Goal: Task Accomplishment & Management: Use online tool/utility

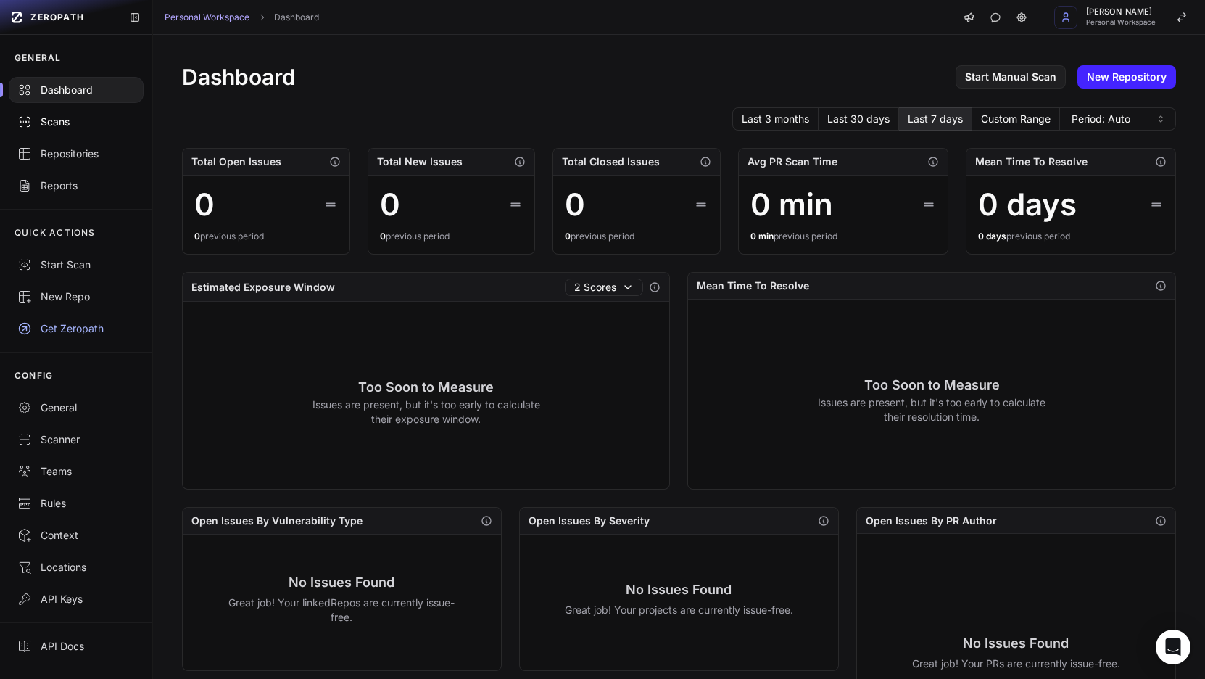
click at [87, 119] on div "Scans" at bounding box center [75, 122] width 117 height 14
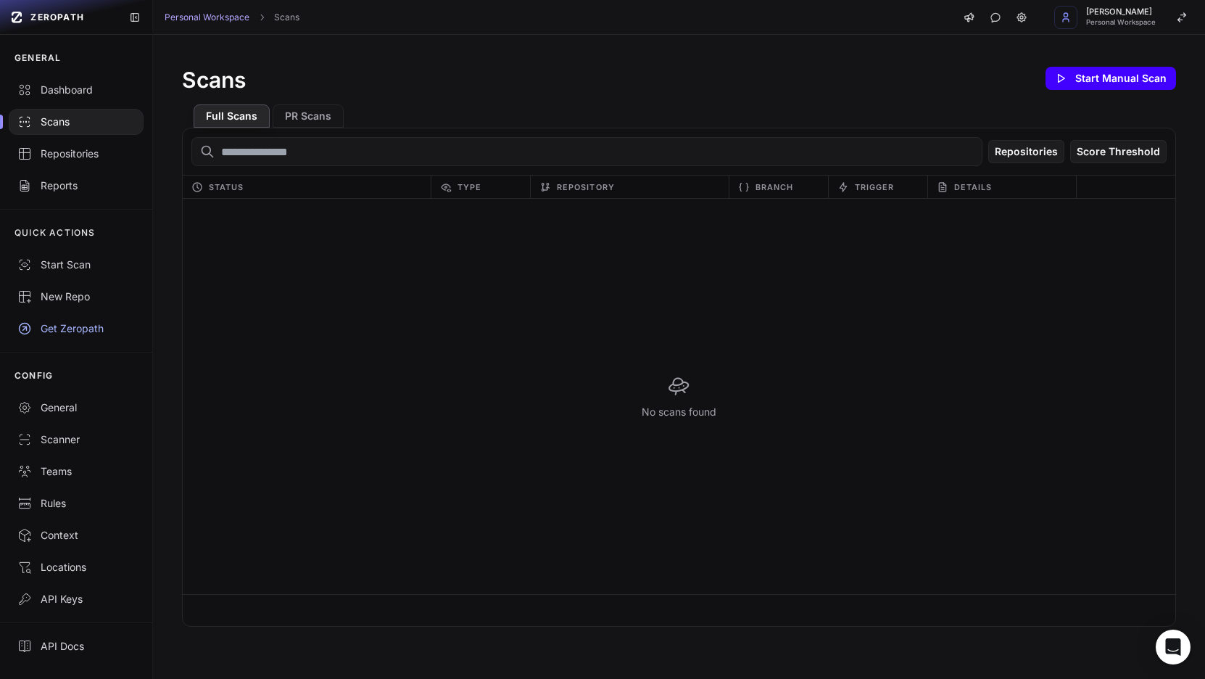
click at [1073, 72] on button "Start Manual Scan" at bounding box center [1110, 78] width 130 height 23
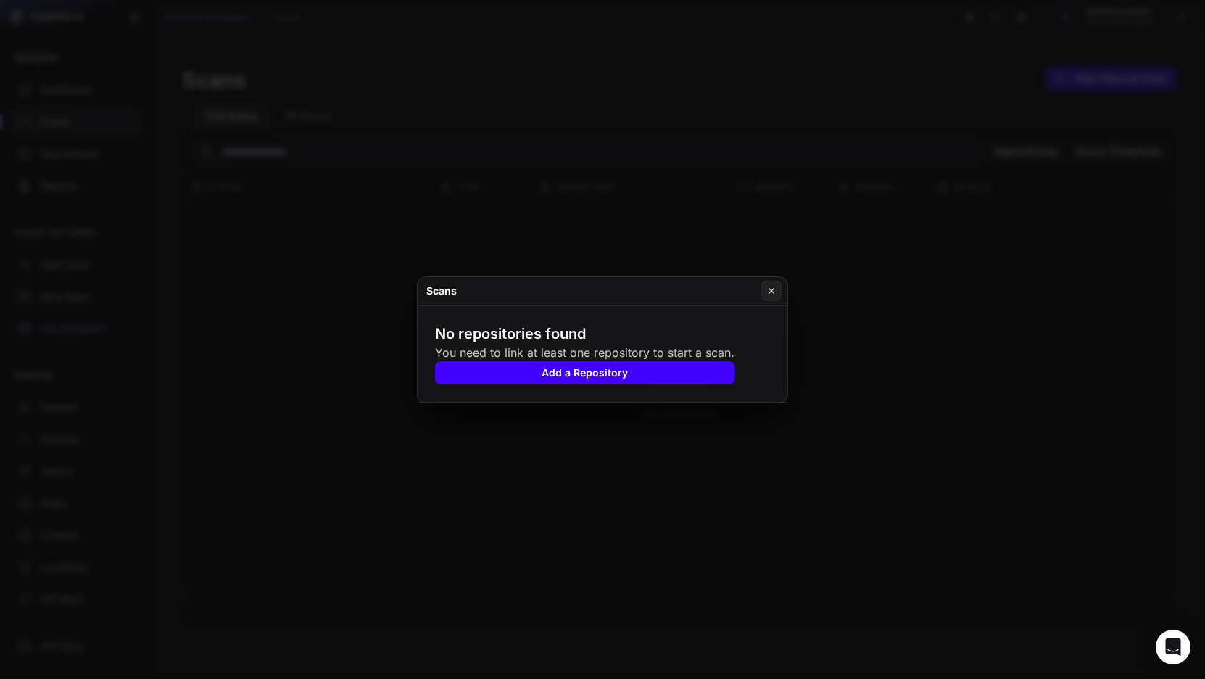
click at [669, 373] on button "Add a Repository" at bounding box center [584, 372] width 299 height 23
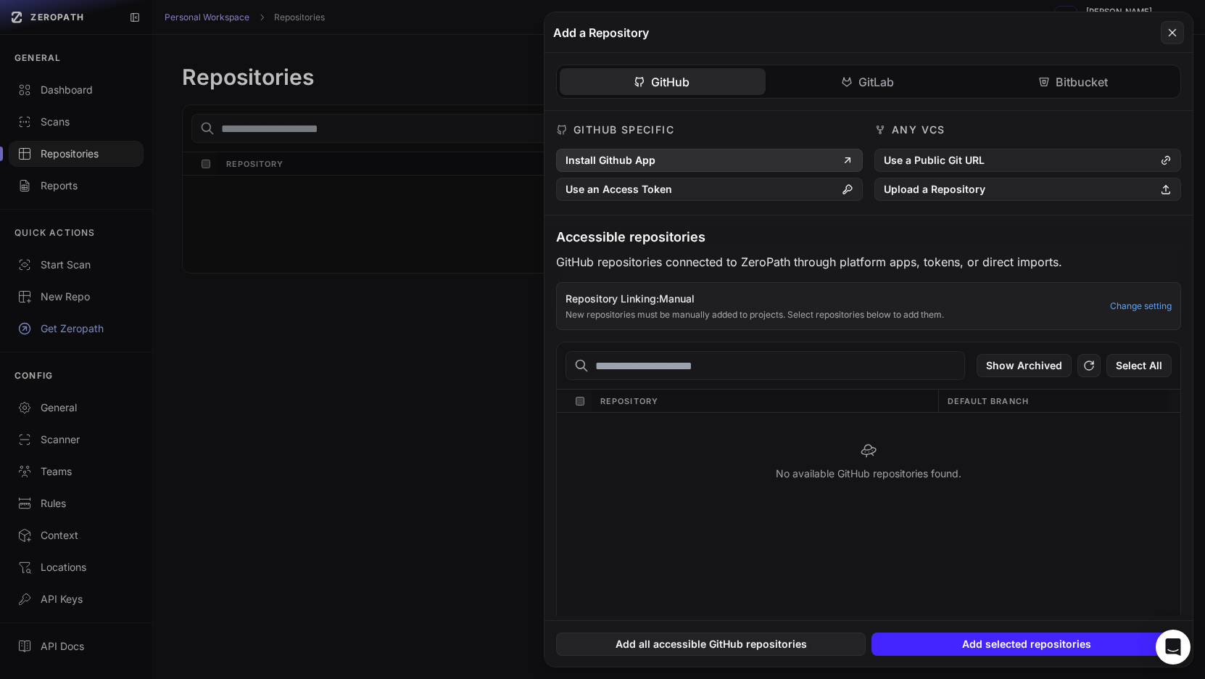
click at [747, 163] on button "Install Github App" at bounding box center [709, 160] width 307 height 23
click at [877, 362] on input "text" at bounding box center [764, 365] width 399 height 29
click at [667, 297] on p "Repository Linking: Manual" at bounding box center [833, 298] width 536 height 14
click at [642, 292] on p "Repository Linking: Manual" at bounding box center [833, 298] width 536 height 14
click at [789, 374] on input "text" at bounding box center [764, 365] width 399 height 29
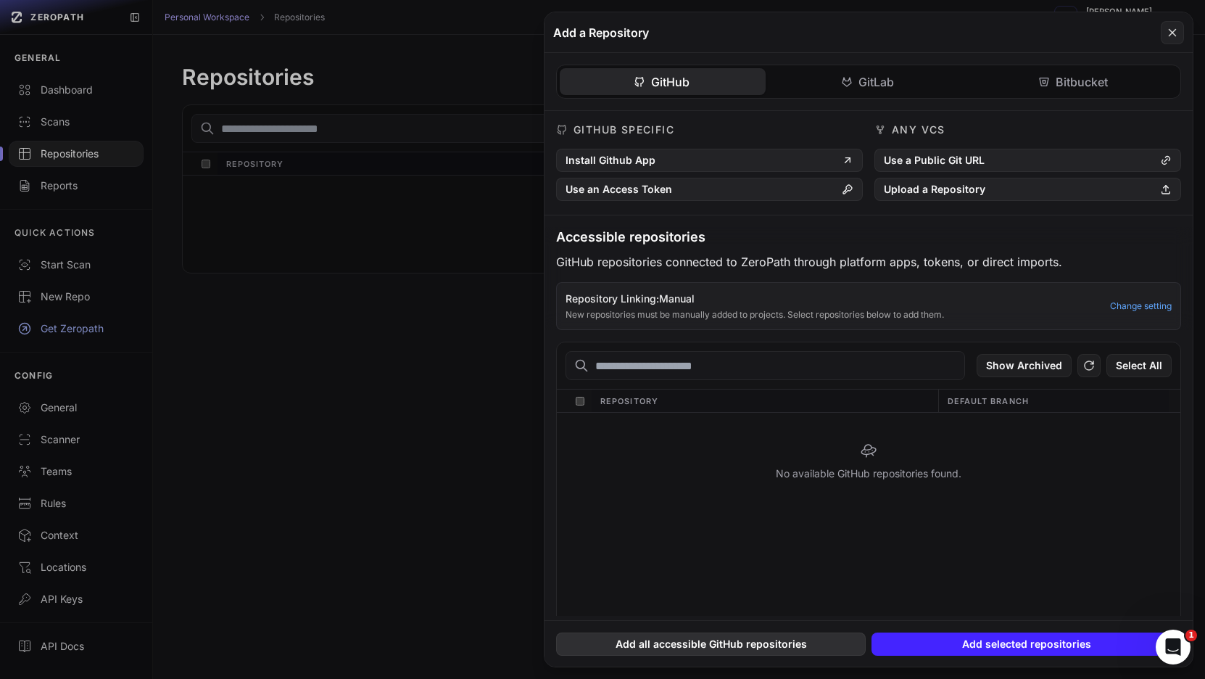
click at [808, 643] on button "Add all accessible GitHub repositories" at bounding box center [711, 643] width 310 height 23
click at [874, 362] on input "text" at bounding box center [764, 365] width 399 height 29
type input "*"
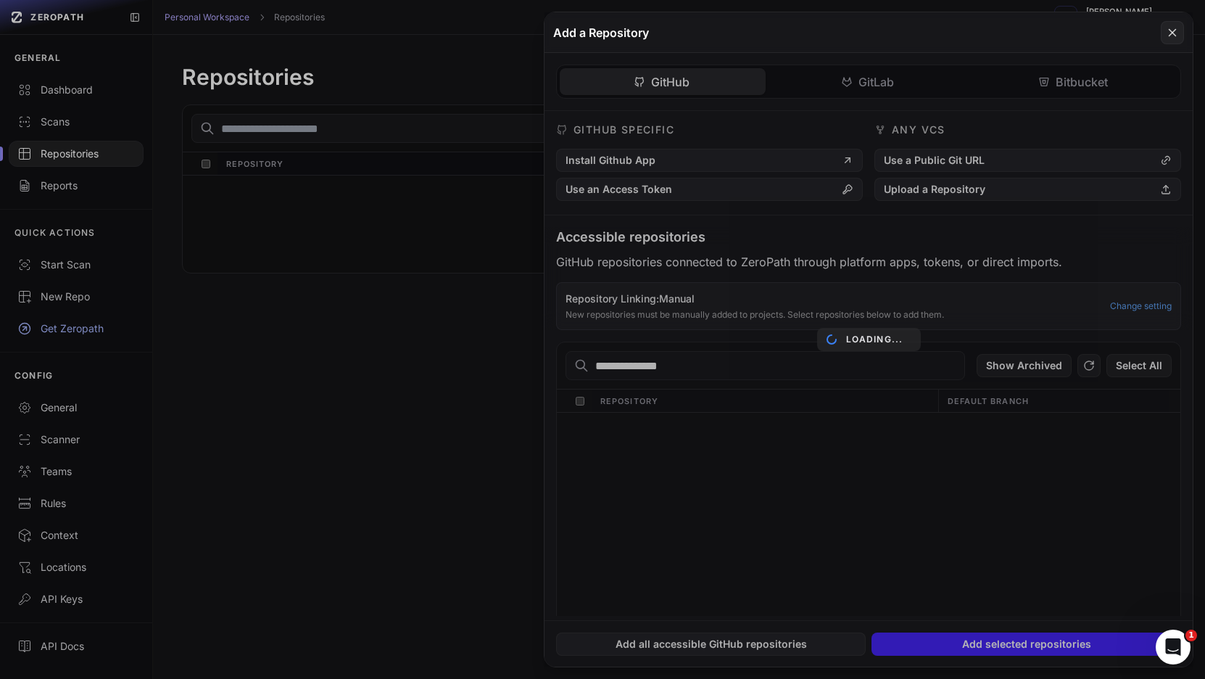
type input "**********"
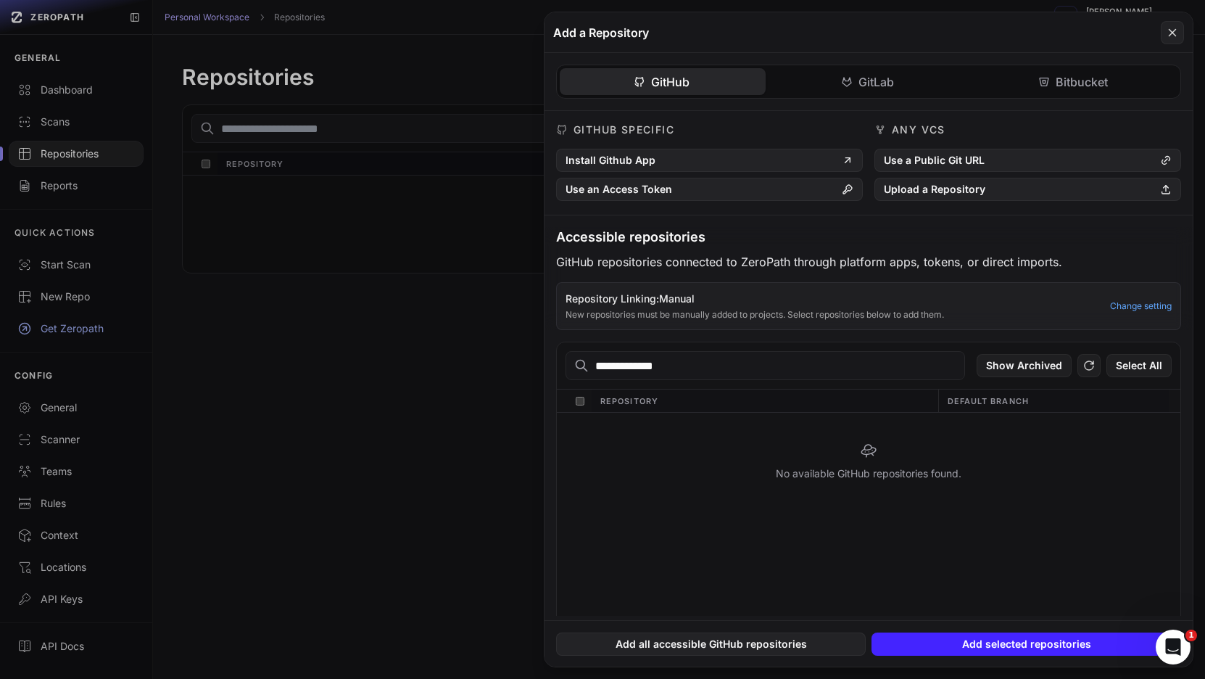
click at [794, 374] on input "**********" at bounding box center [764, 365] width 399 height 29
click at [408, 302] on button at bounding box center [602, 339] width 1205 height 679
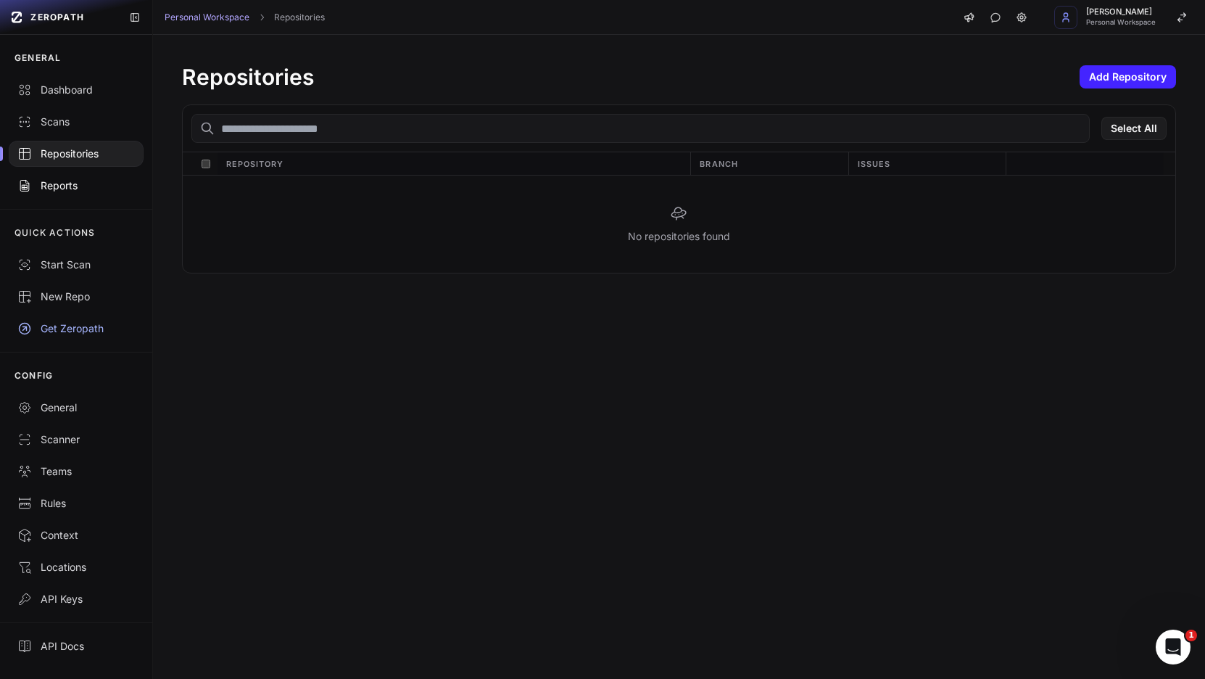
click at [86, 191] on div "Reports" at bounding box center [75, 185] width 117 height 14
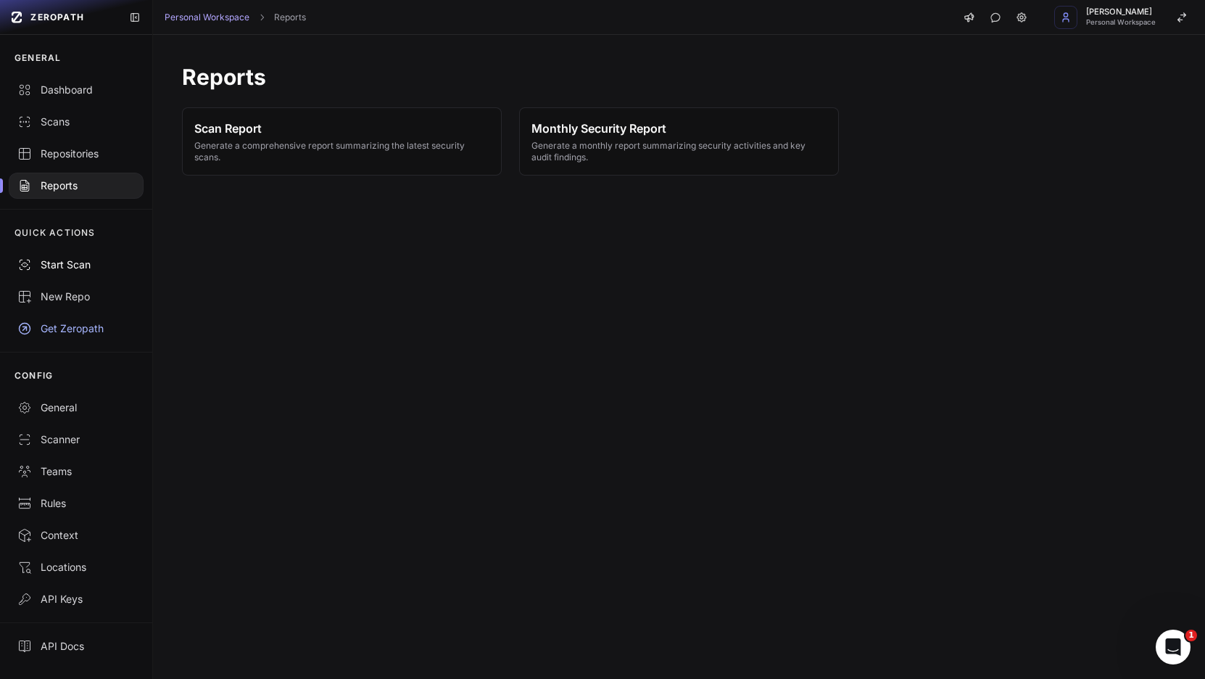
click at [88, 261] on div "Start Scan" at bounding box center [75, 264] width 117 height 14
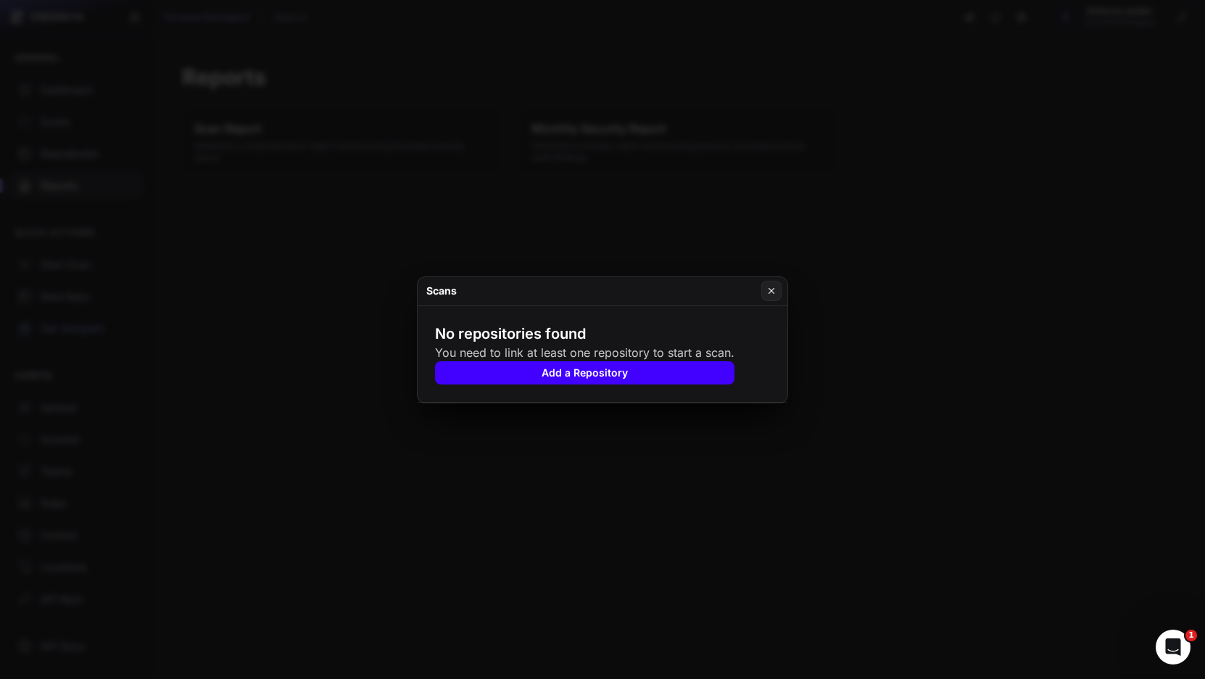
drag, startPoint x: 775, startPoint y: 300, endPoint x: 622, endPoint y: 372, distance: 169.0
click at [624, 371] on div "Scans No repositories found You need to link at least one repository to start a…" at bounding box center [602, 339] width 371 height 127
click at [622, 372] on button "Add a Repository" at bounding box center [584, 372] width 299 height 23
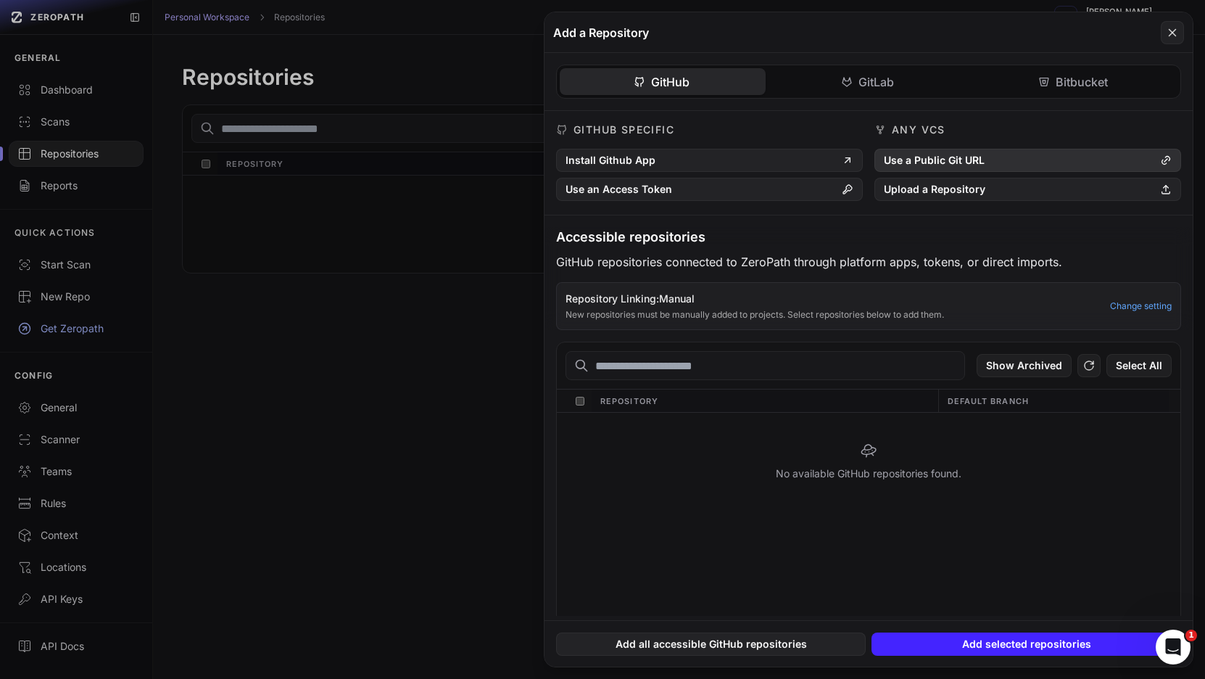
click at [995, 154] on button "Use a Public Git URL" at bounding box center [1027, 160] width 307 height 23
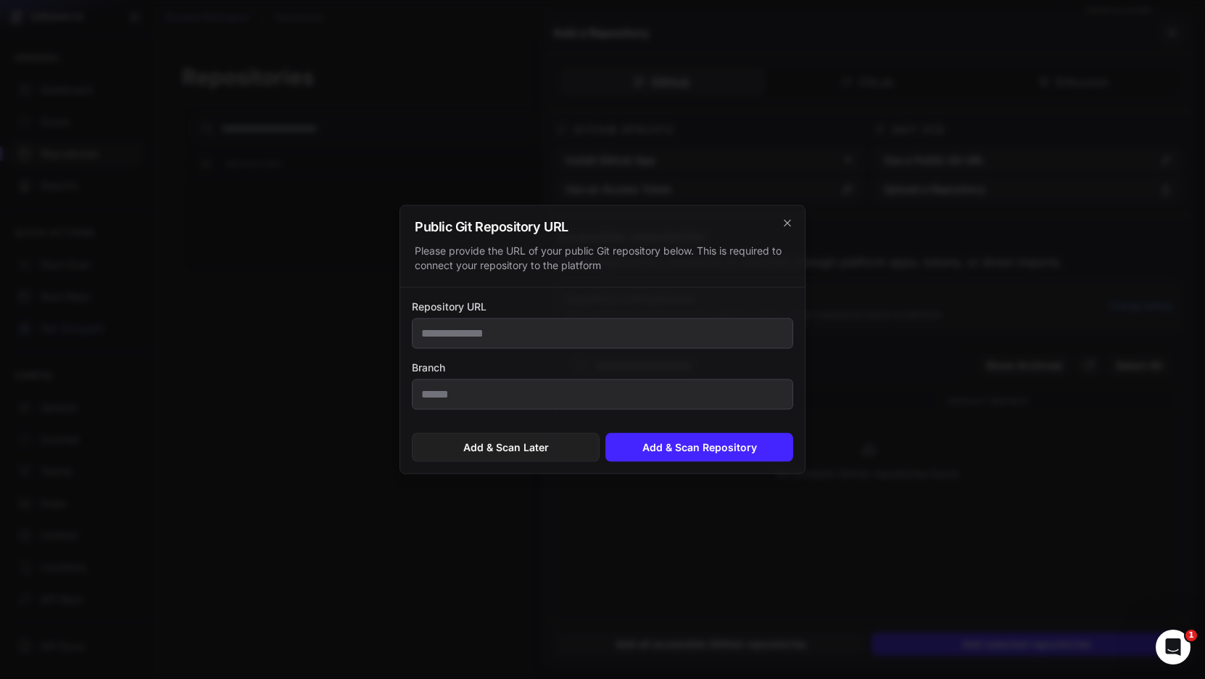
click at [790, 232] on div "Public Git Repository URL Please provide the URL of your public Git repository …" at bounding box center [602, 247] width 405 height 82
click at [787, 225] on icon "cross 2," at bounding box center [787, 223] width 12 height 12
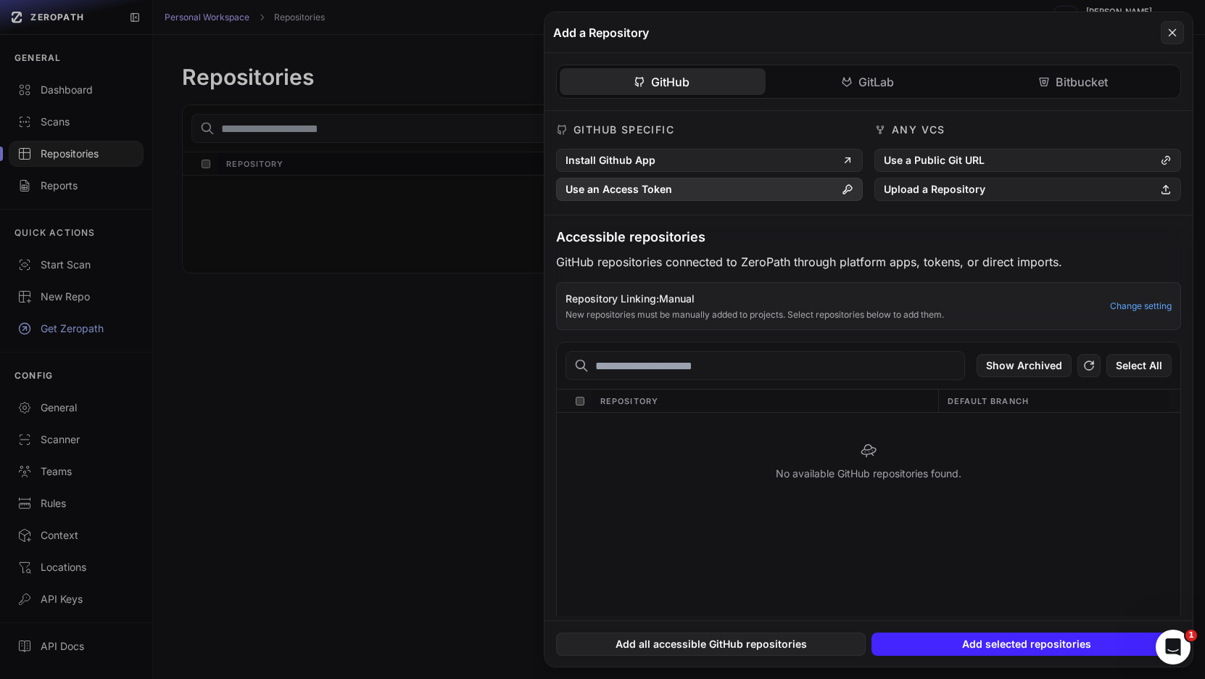
click at [821, 199] on button "Use an Access Token" at bounding box center [709, 189] width 307 height 23
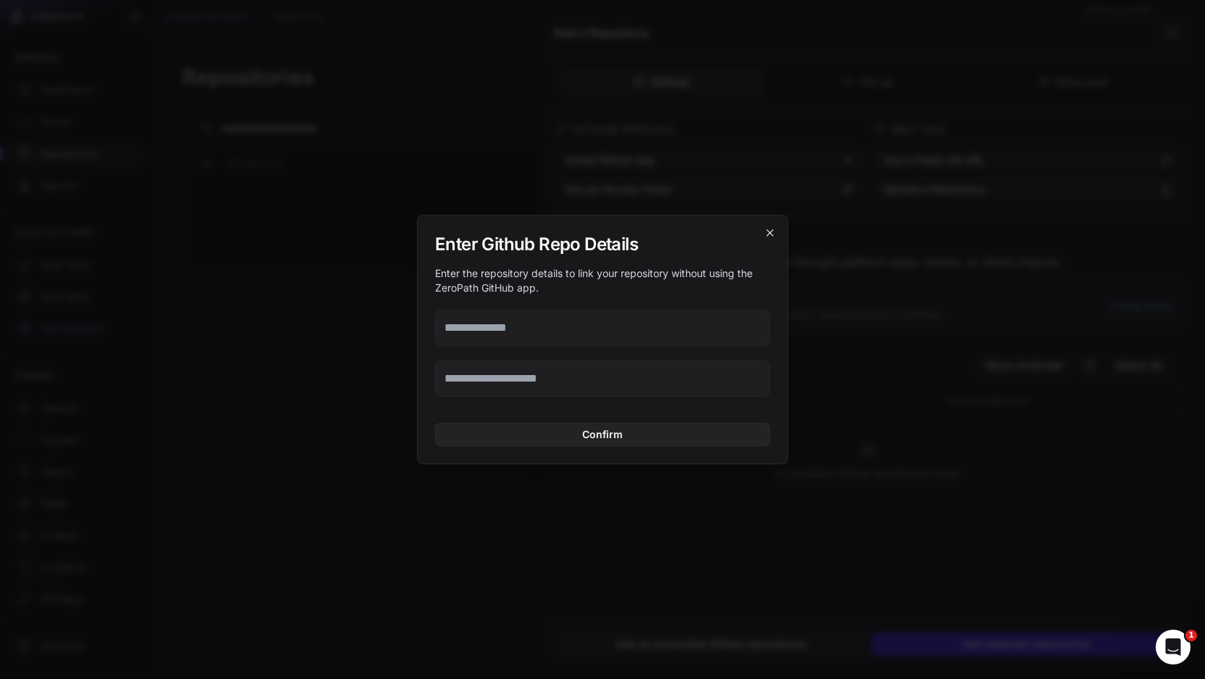
click at [768, 229] on icon "cross 2," at bounding box center [770, 233] width 12 height 12
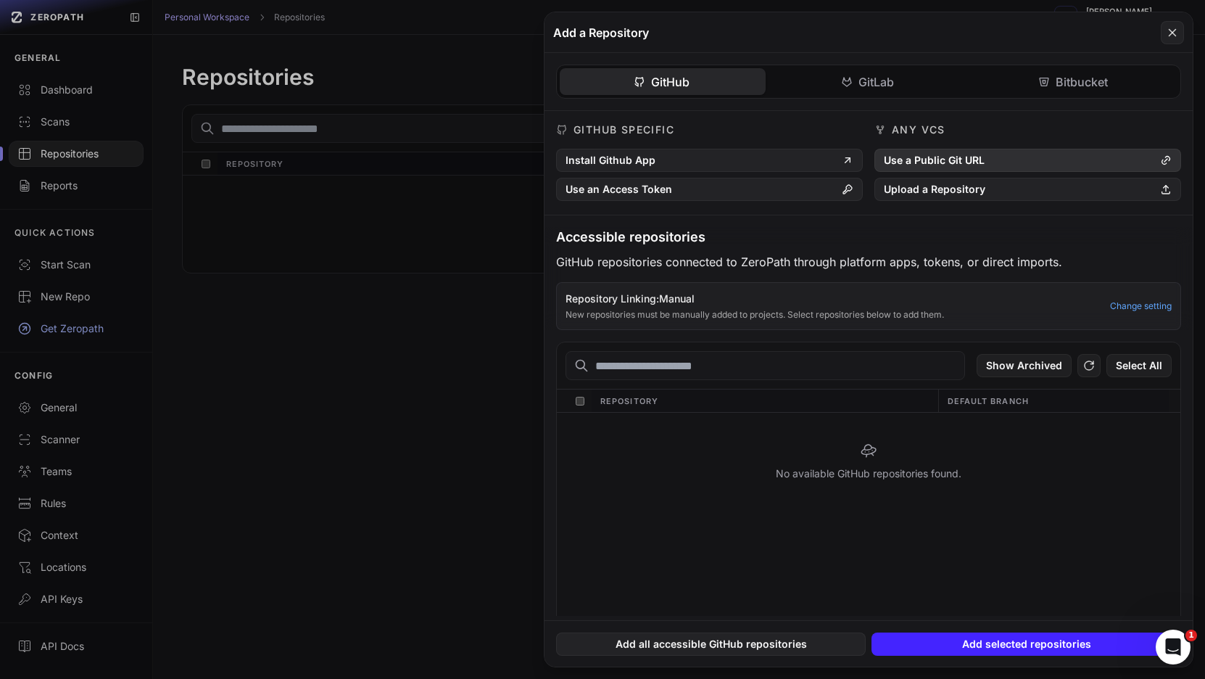
click at [958, 165] on button "Use a Public Git URL" at bounding box center [1027, 160] width 307 height 23
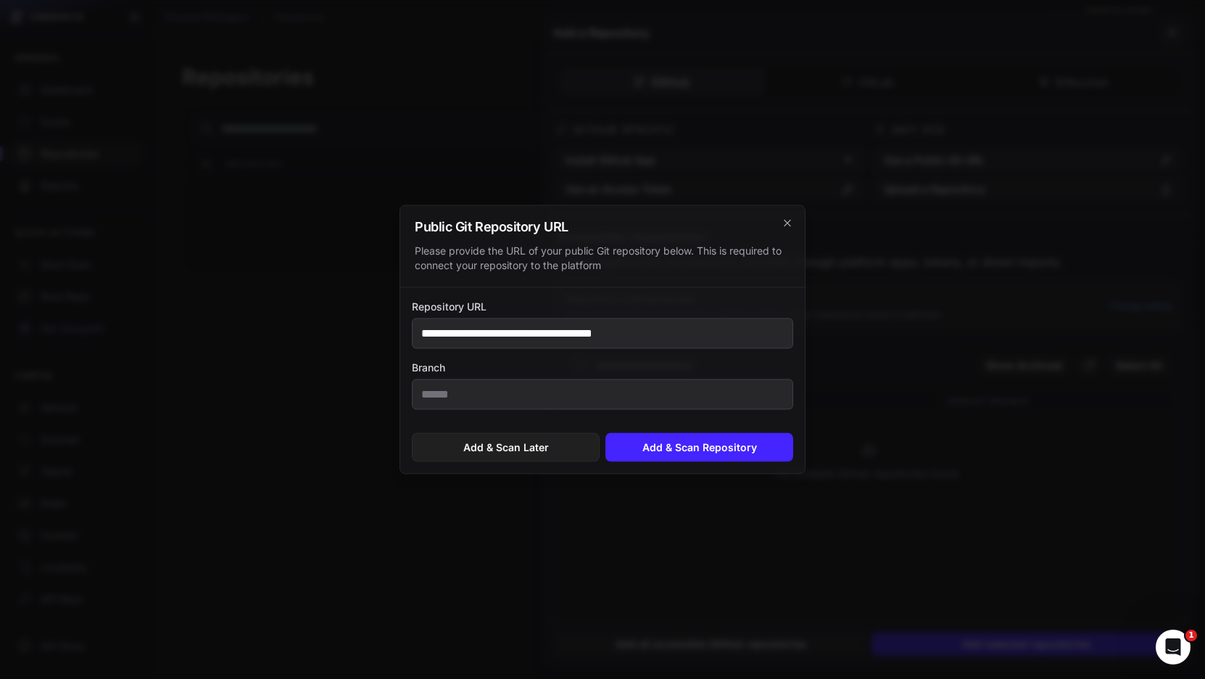
type input "**********"
click at [671, 389] on input "Branch" at bounding box center [602, 394] width 381 height 30
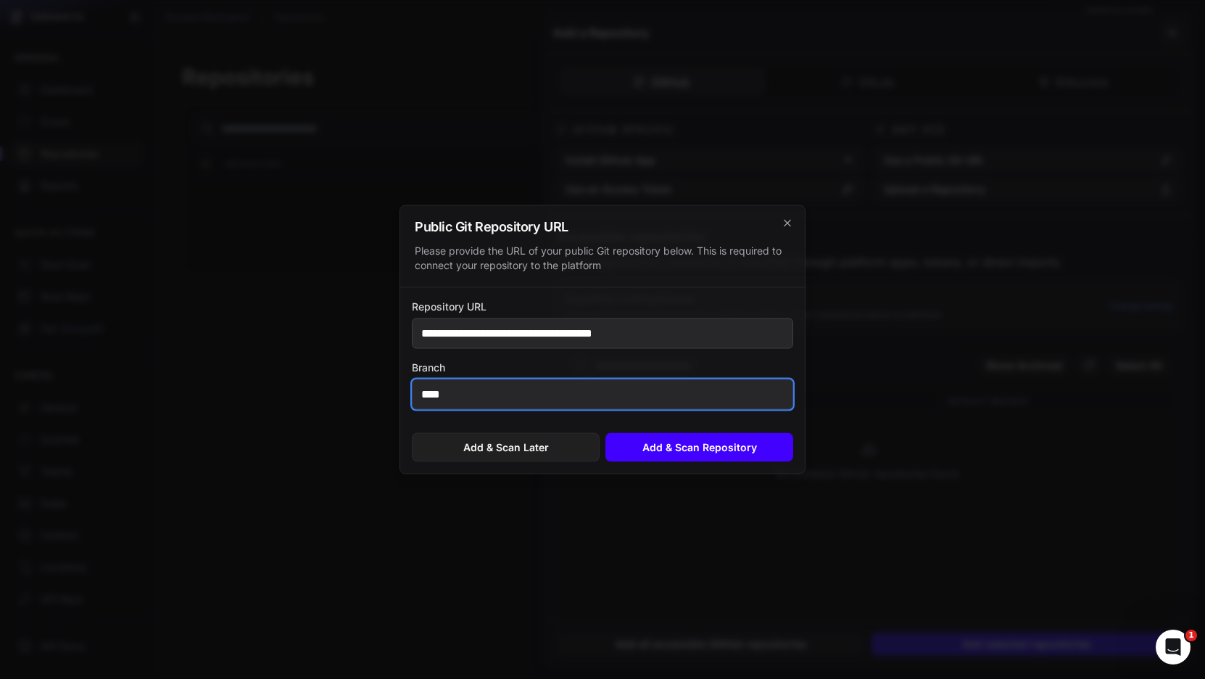
type input "****"
click at [744, 448] on button "Add & Scan Repository" at bounding box center [699, 447] width 188 height 29
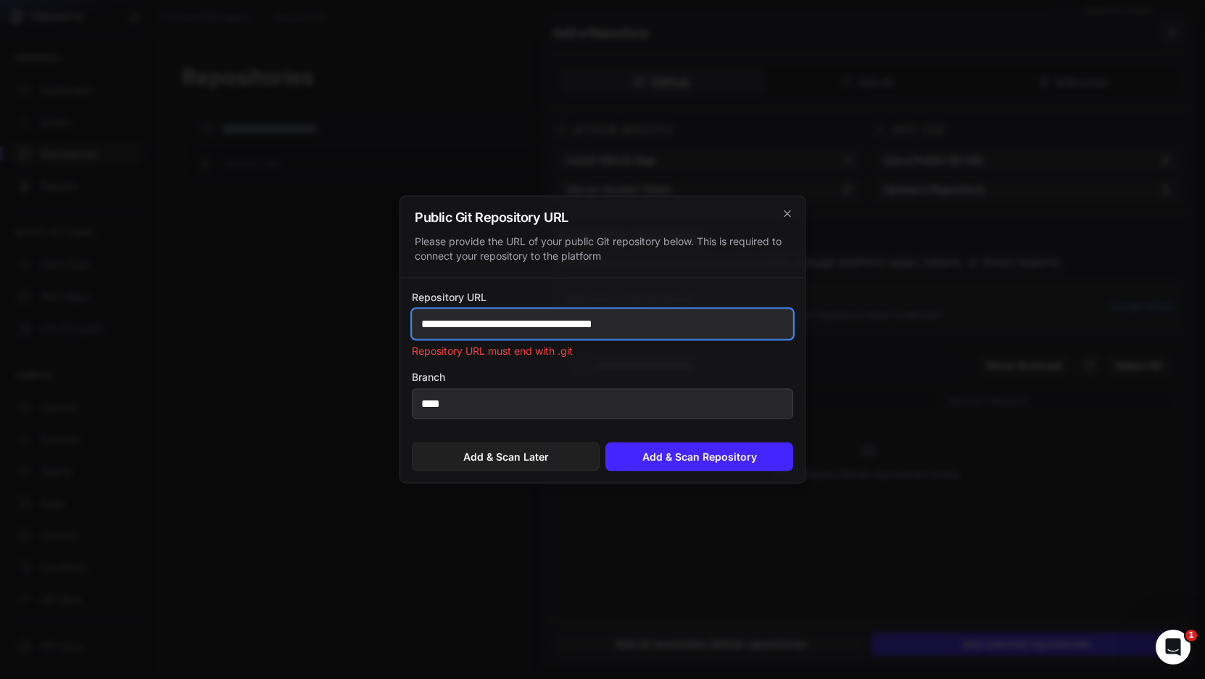
click at [668, 323] on input "**********" at bounding box center [602, 324] width 381 height 30
type input "**********"
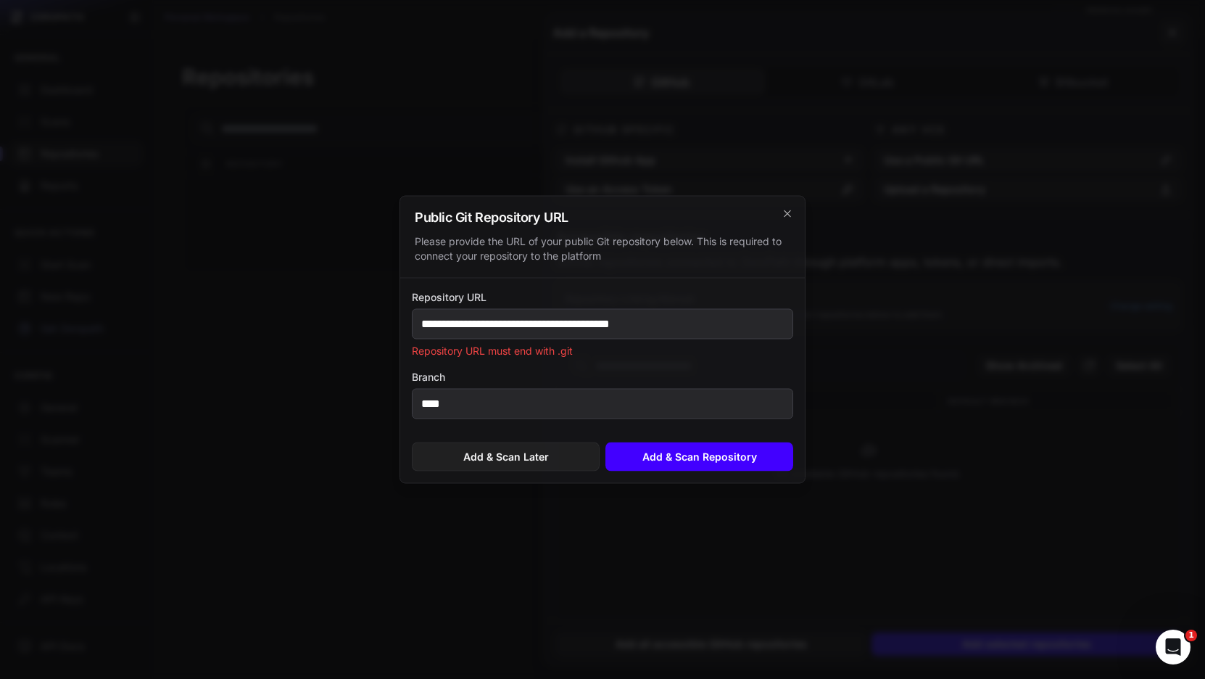
click at [655, 445] on button "Add & Scan Repository" at bounding box center [699, 456] width 188 height 29
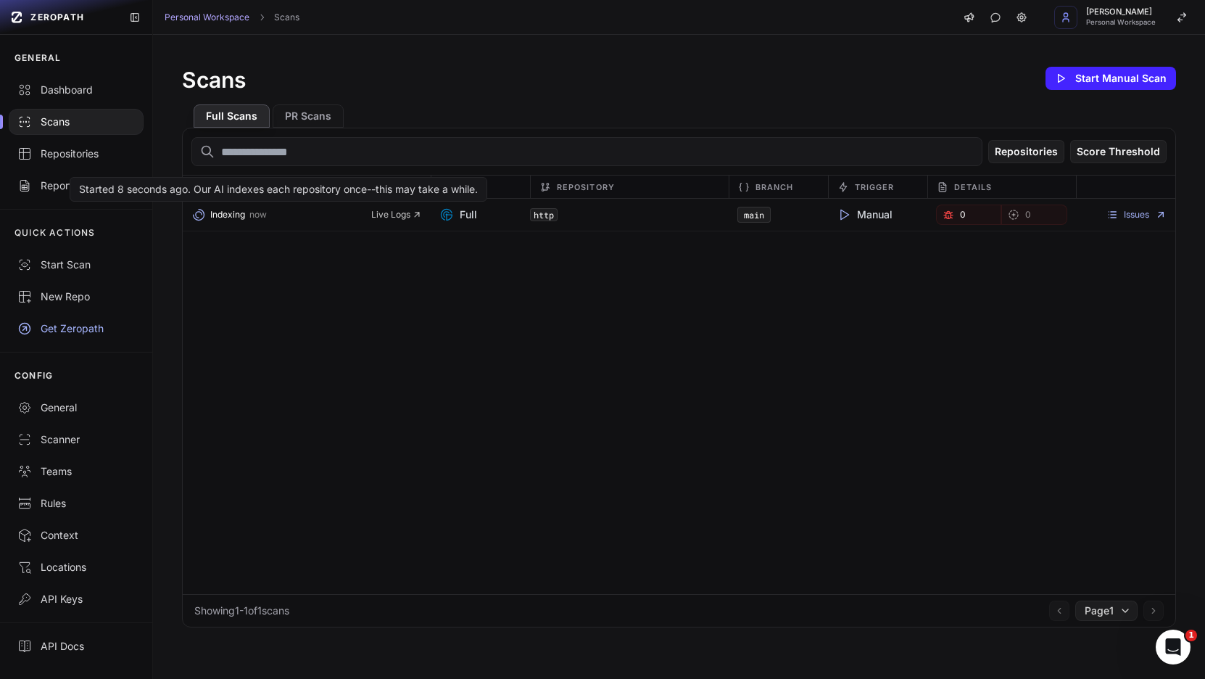
click at [374, 221] on div "Indexing now Live Logs" at bounding box center [307, 214] width 248 height 20
click at [377, 217] on span "Live Logs" at bounding box center [396, 215] width 51 height 12
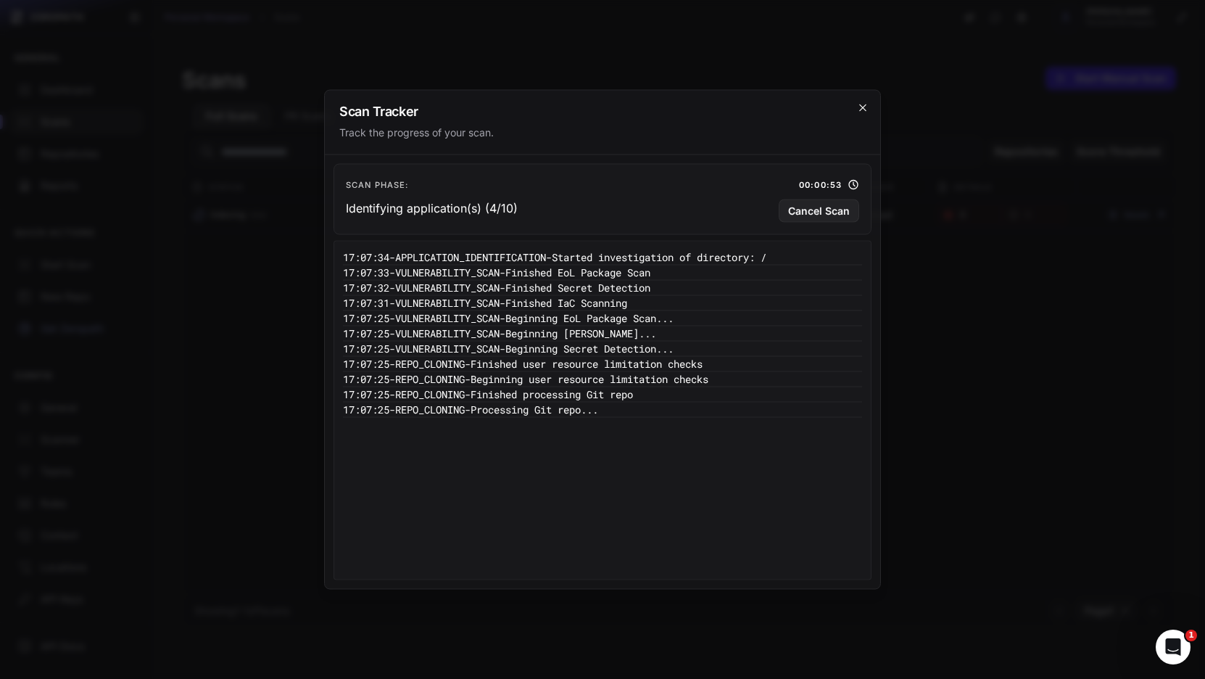
click at [858, 105] on icon "cross 2," at bounding box center [863, 108] width 12 height 12
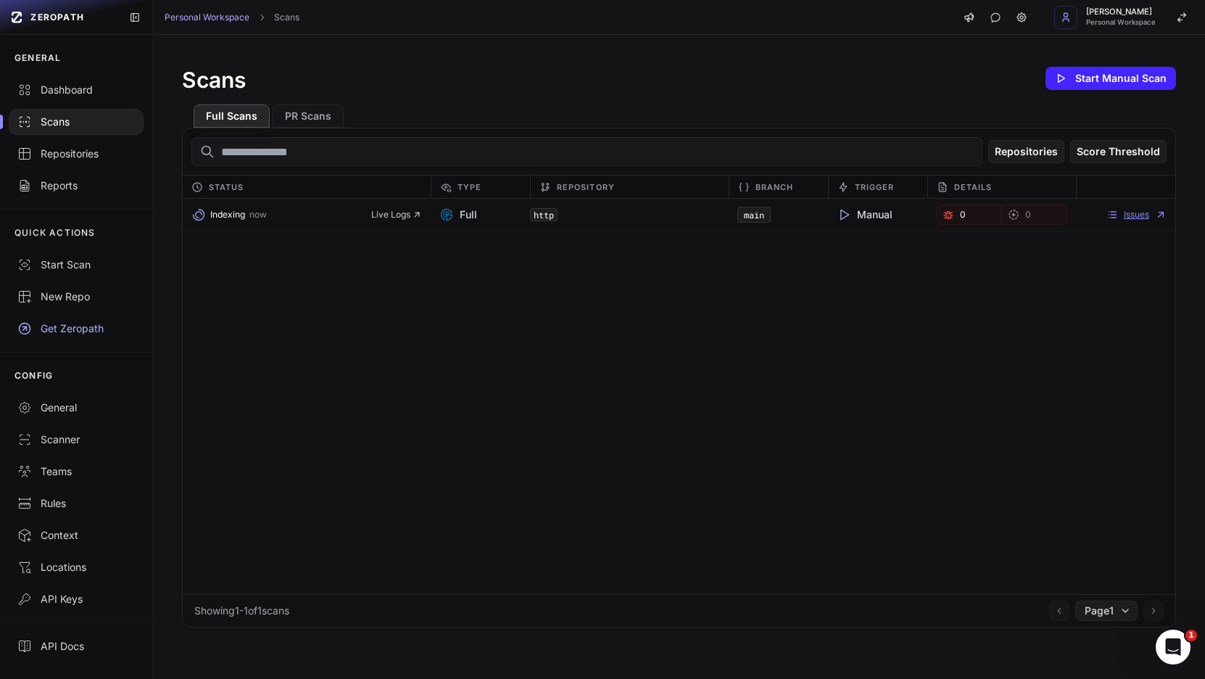
click at [1112, 217] on link "Issues" at bounding box center [1136, 215] width 60 height 12
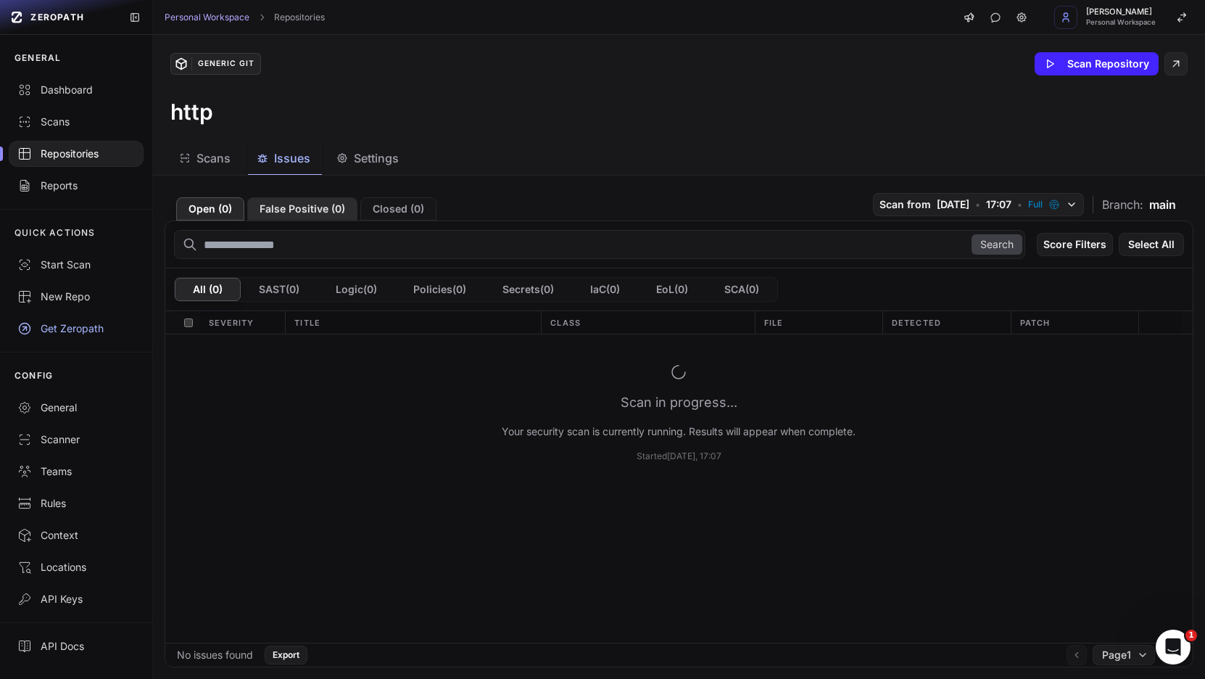
click at [324, 206] on button "False Positive ( 0 )" at bounding box center [302, 208] width 110 height 23
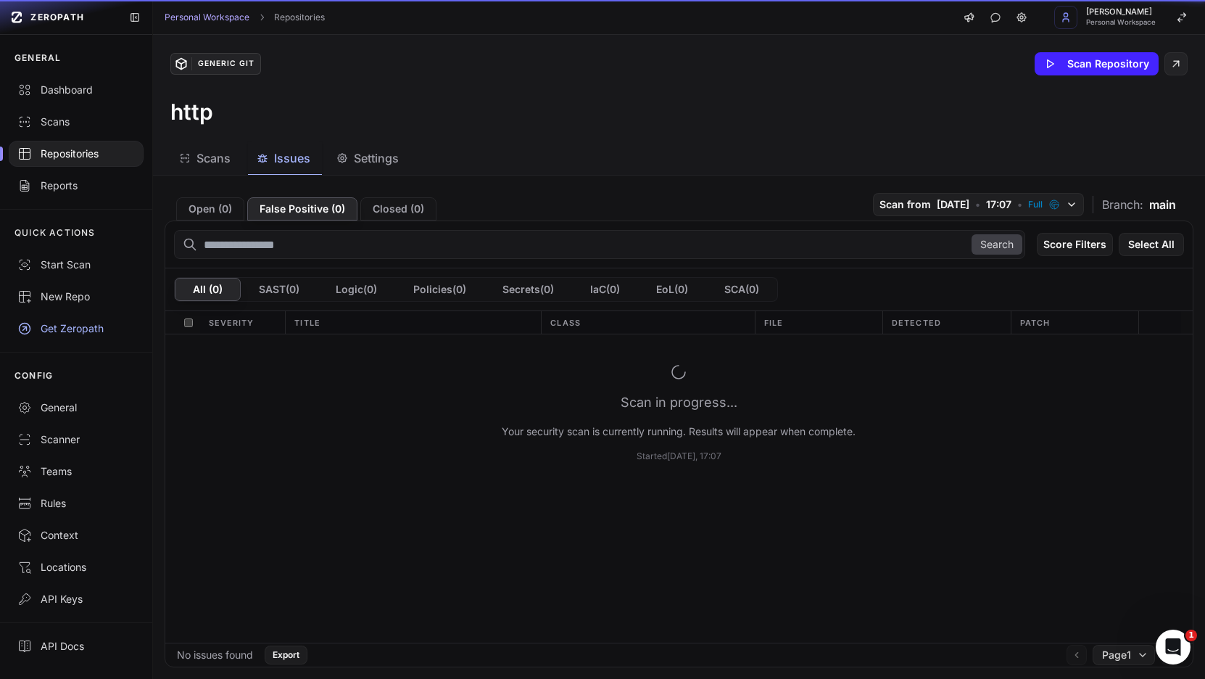
click at [423, 210] on button "Closed ( 0 )" at bounding box center [398, 208] width 76 height 23
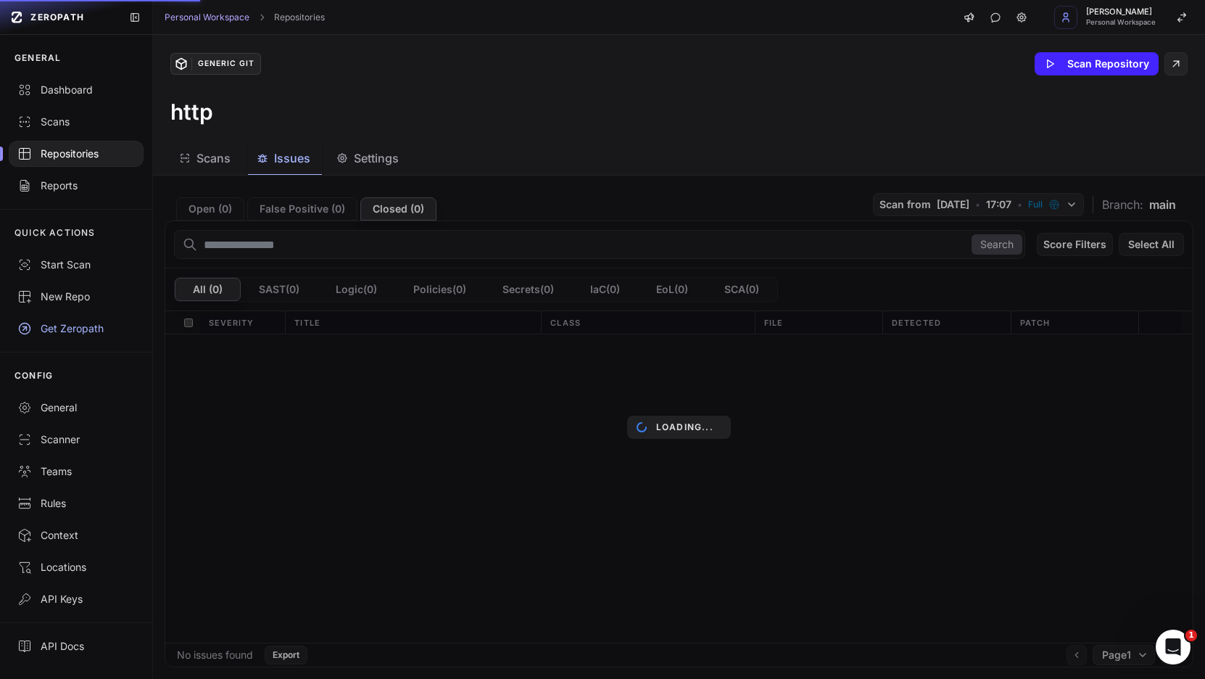
click at [192, 206] on div "Loading..." at bounding box center [679, 426] width 1052 height 503
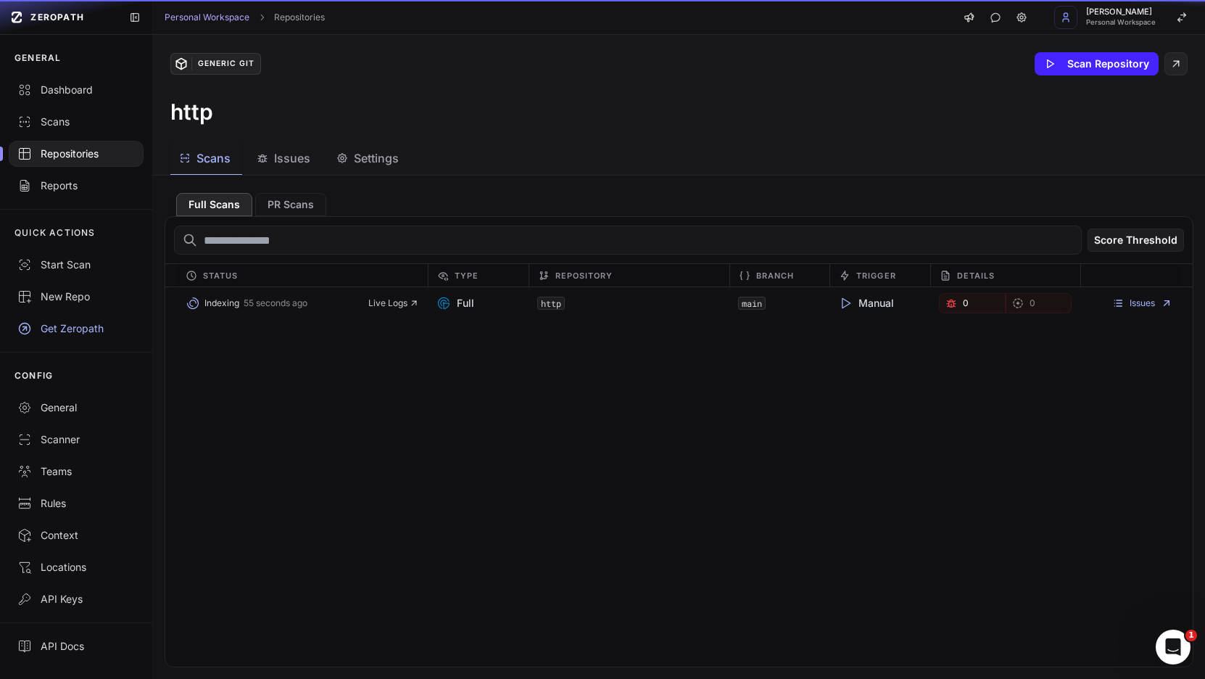
click at [196, 170] on button "Scans" at bounding box center [206, 158] width 72 height 33
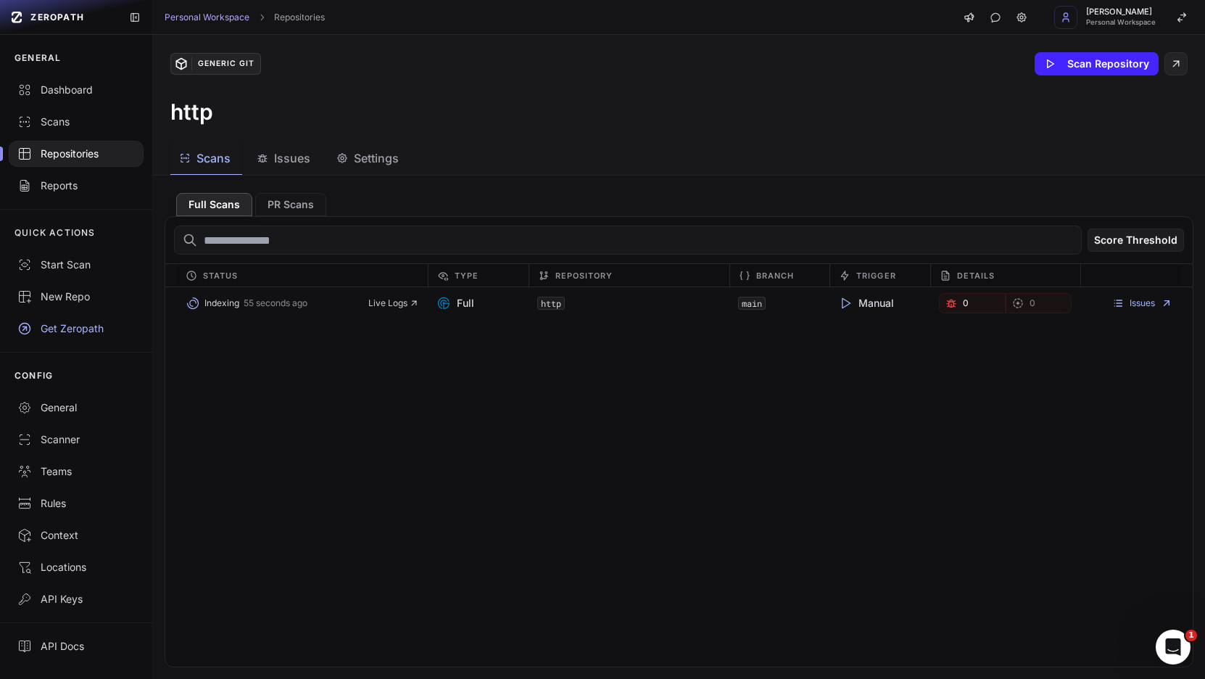
click at [81, 149] on div "Repositories" at bounding box center [75, 153] width 117 height 14
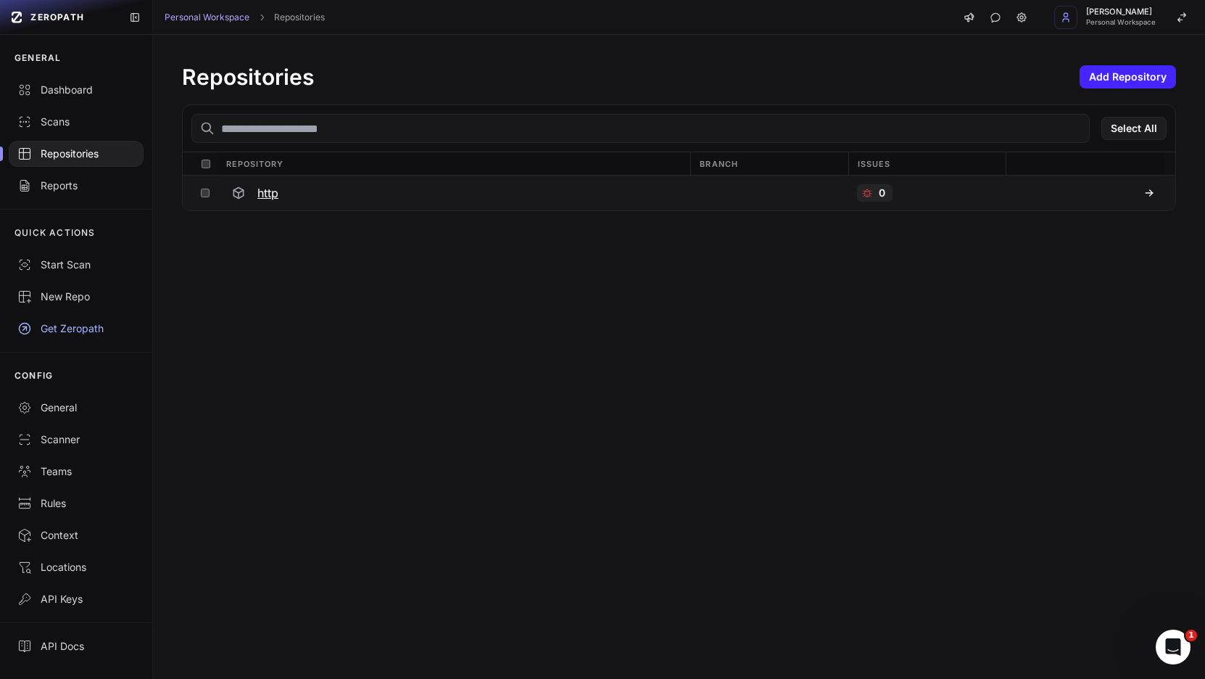
click at [731, 196] on div at bounding box center [769, 192] width 158 height 35
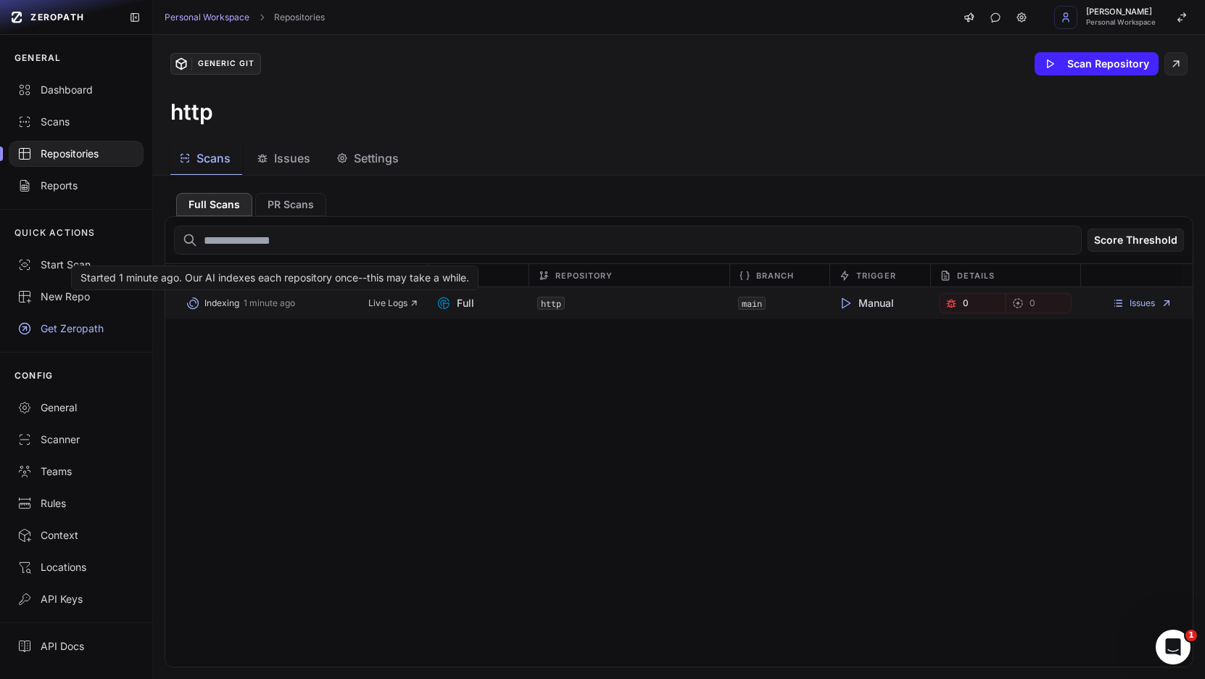
click at [249, 299] on span "1 minute ago" at bounding box center [269, 303] width 51 height 12
click at [59, 154] on div "Repositories" at bounding box center [75, 153] width 117 height 14
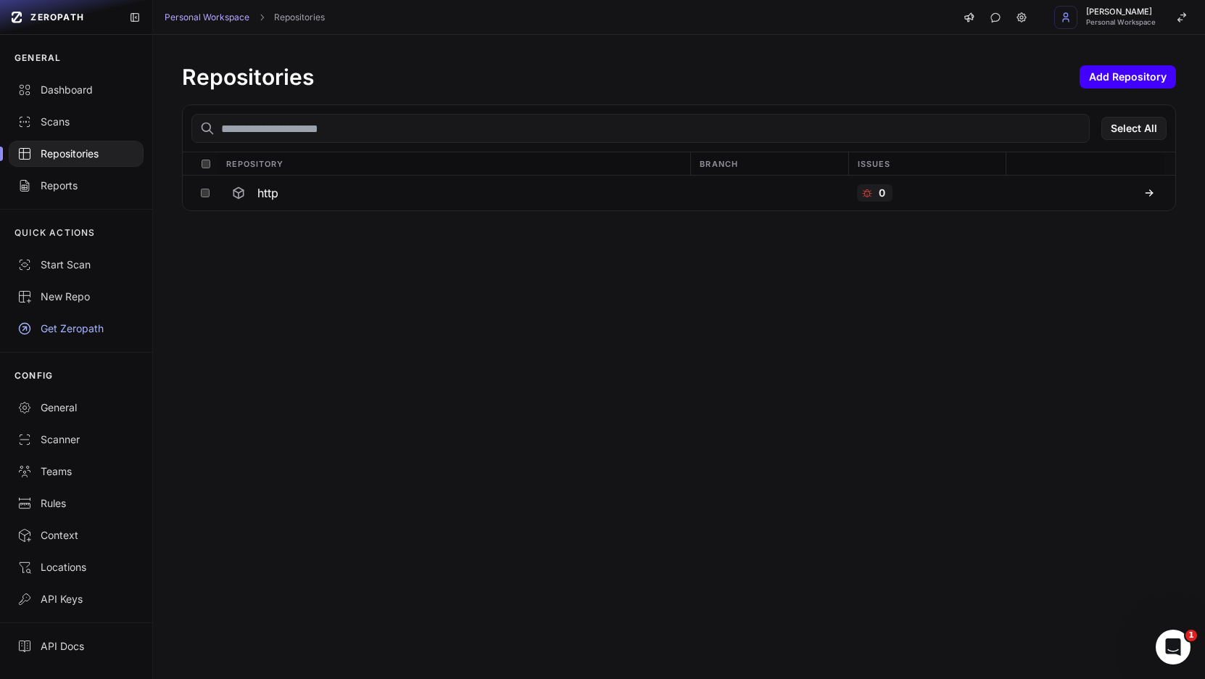
click at [1079, 77] on button "Add Repository" at bounding box center [1127, 76] width 96 height 23
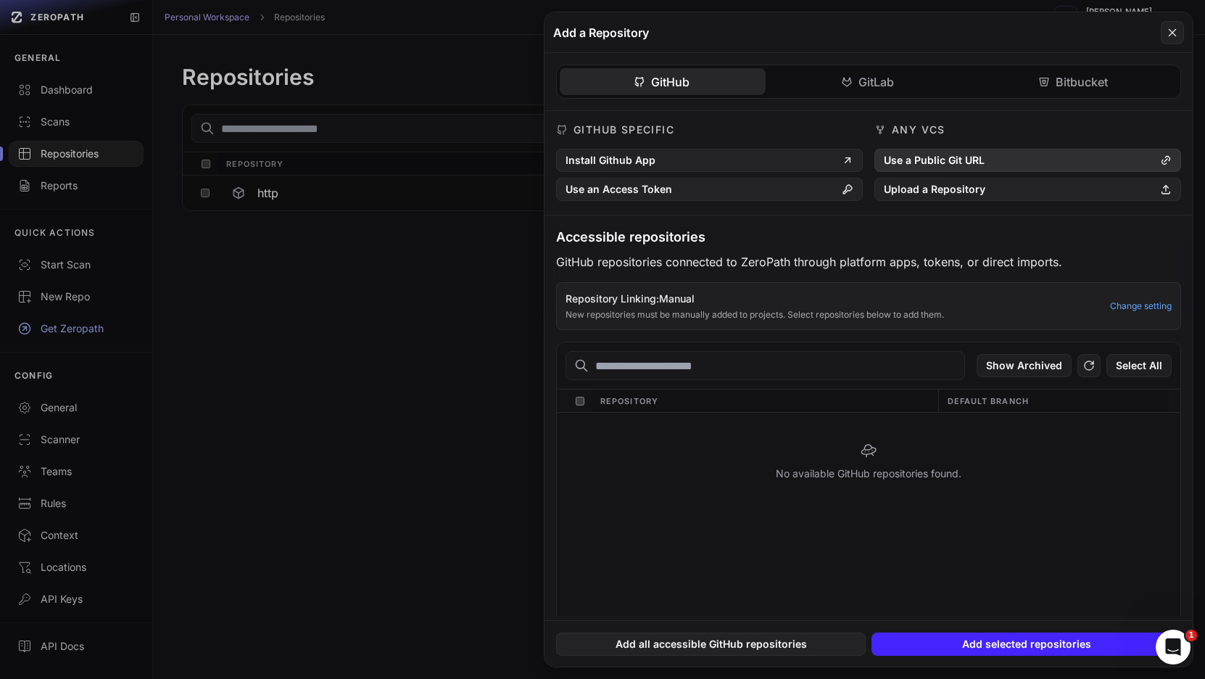
click at [931, 159] on button "Use a Public Git URL" at bounding box center [1027, 160] width 307 height 23
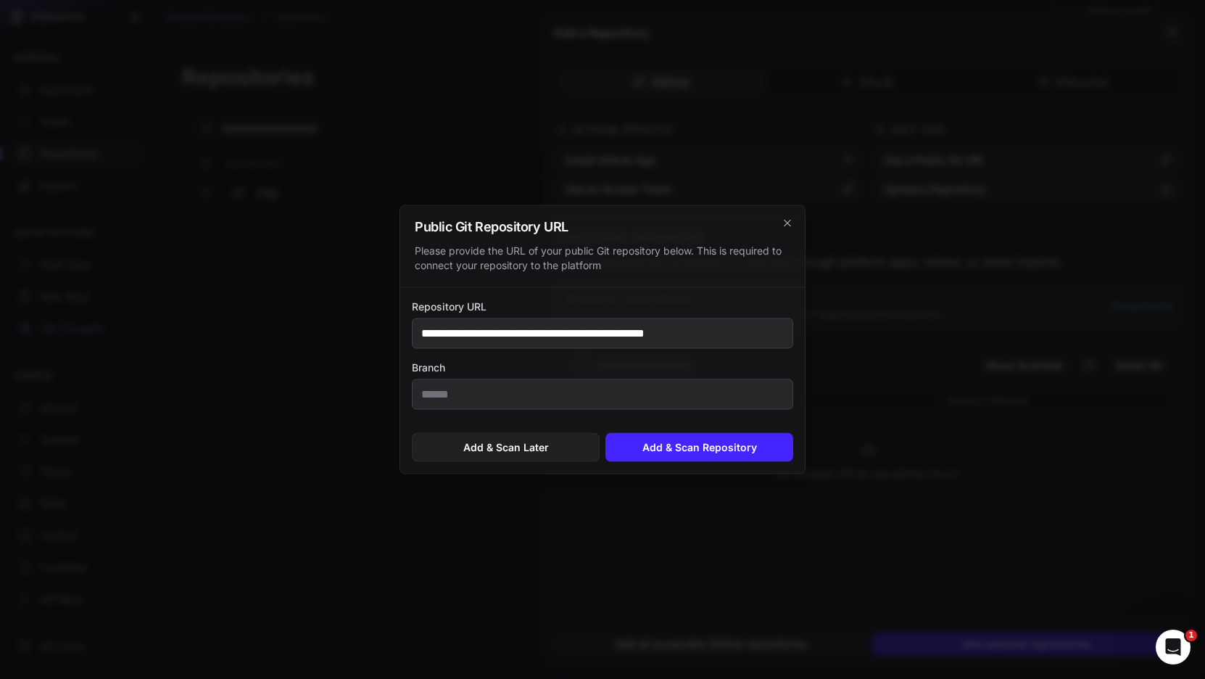
type input "**********"
click at [562, 397] on input "Branch" at bounding box center [602, 394] width 381 height 30
type input "****"
click at [713, 473] on div "**********" at bounding box center [602, 339] width 406 height 269
click at [714, 444] on button "Add & Scan Repository" at bounding box center [699, 447] width 188 height 29
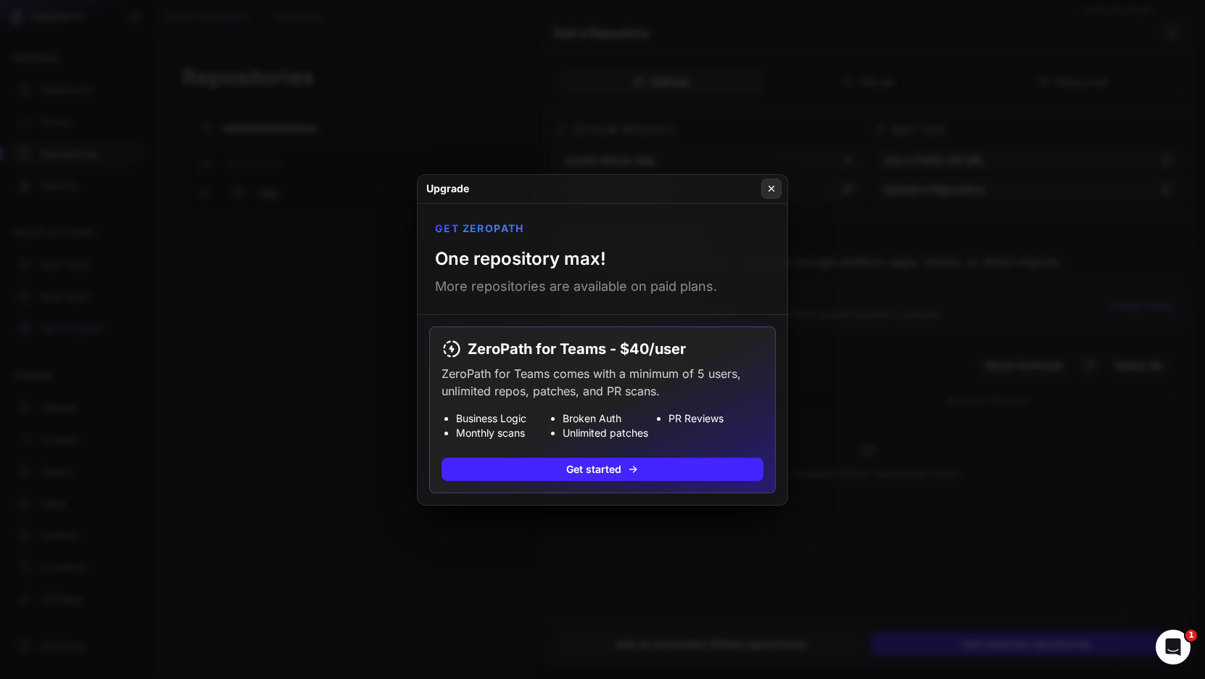
click at [777, 186] on button at bounding box center [771, 188] width 20 height 20
click at [777, 186] on button "Use an Access Token" at bounding box center [709, 189] width 307 height 23
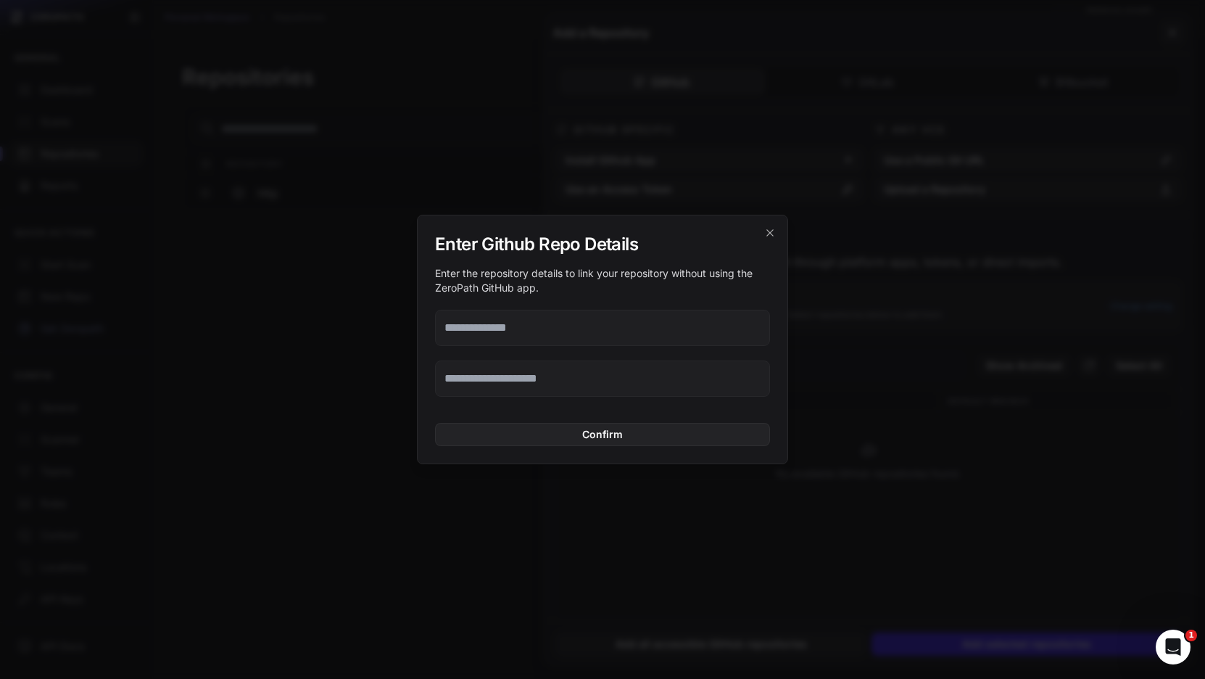
click at [771, 217] on div "Enter Github Repo Details Enter the repository details to link your repository …" at bounding box center [602, 339] width 371 height 249
click at [772, 223] on div "Enter Github Repo Details Enter the repository details to link your repository …" at bounding box center [602, 339] width 371 height 249
click at [771, 228] on icon "cross 2," at bounding box center [770, 233] width 12 height 12
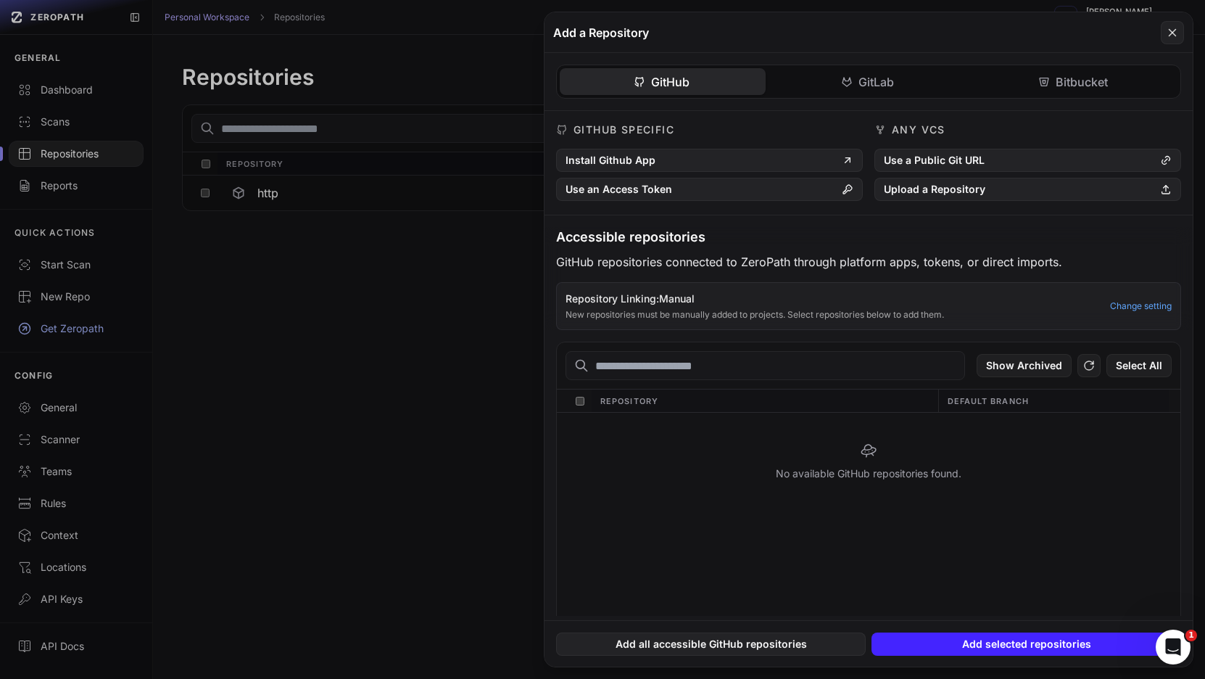
click at [1159, 20] on div "Add a Repository" at bounding box center [868, 32] width 648 height 41
click at [1164, 25] on button at bounding box center [1172, 32] width 23 height 23
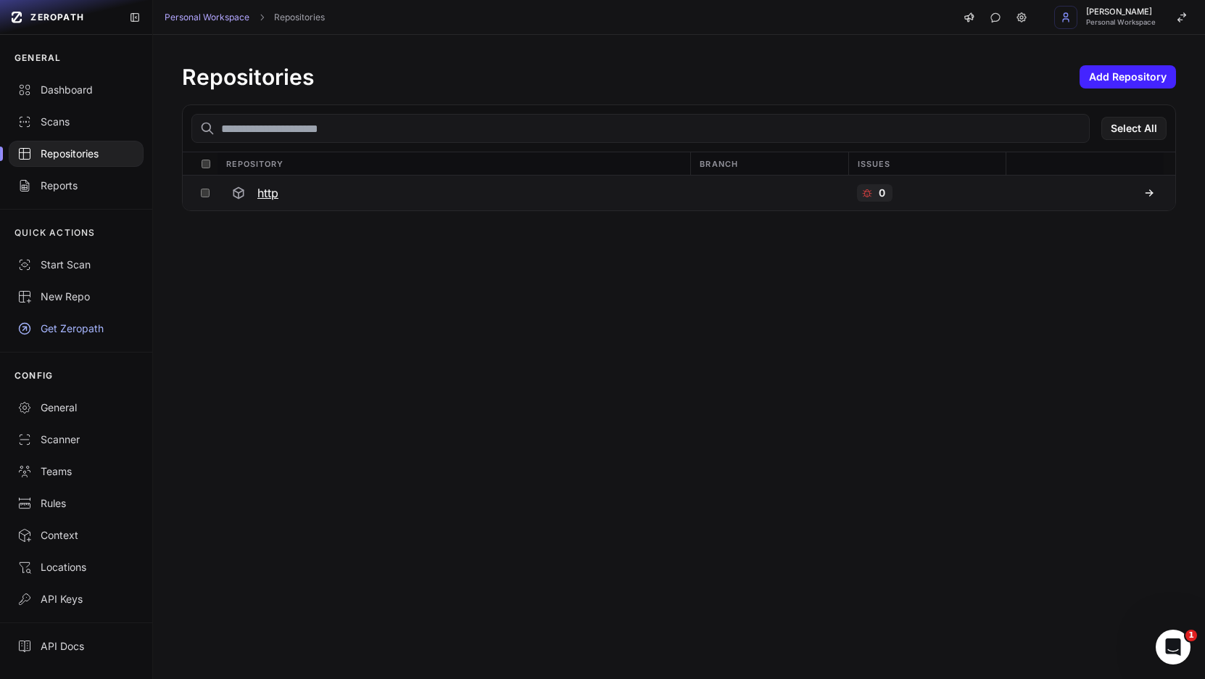
click at [521, 179] on button "http" at bounding box center [453, 192] width 473 height 35
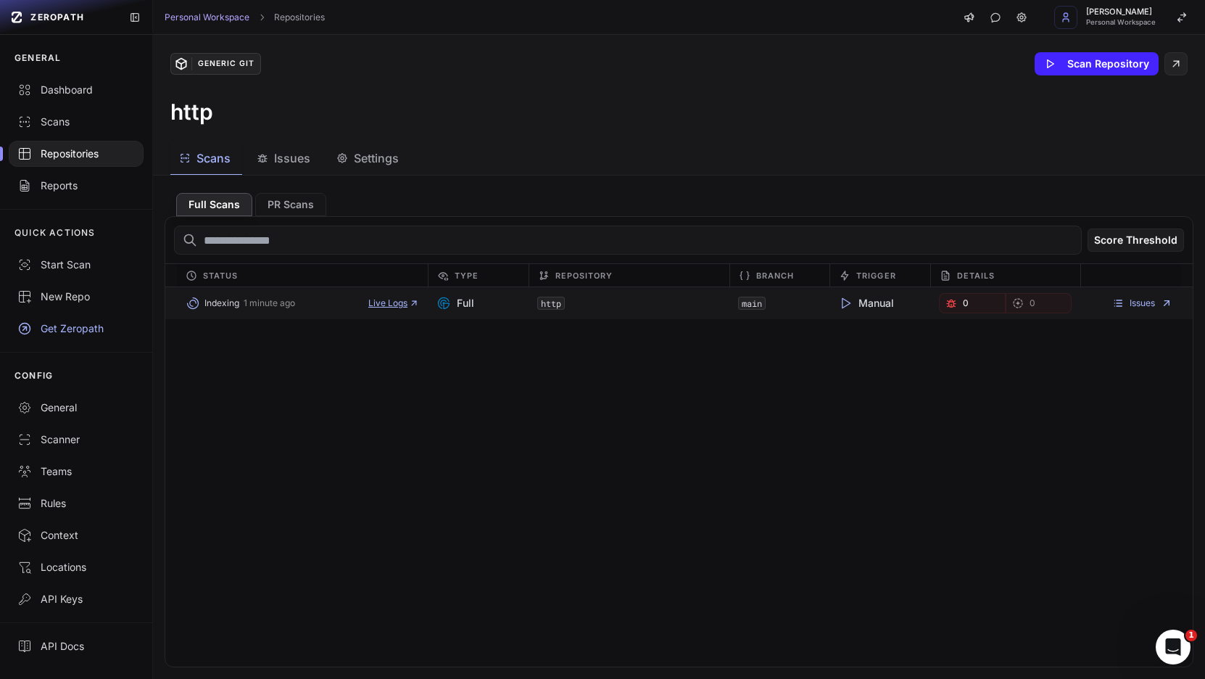
click at [387, 304] on span "Live Logs" at bounding box center [393, 303] width 51 height 12
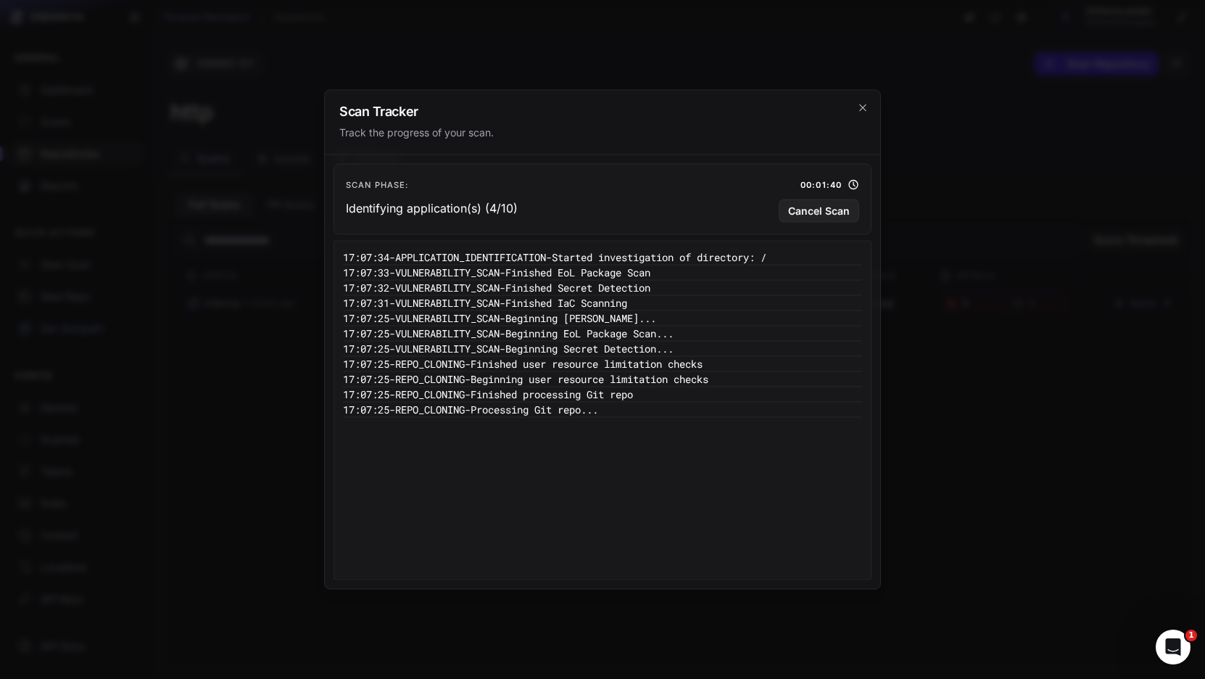
click at [850, 182] on icon at bounding box center [853, 185] width 9 height 9
click at [368, 311] on pre "17:07:25 - VULNERABILITY_SCAN - Beginning [PERSON_NAME]..." at bounding box center [602, 318] width 519 height 15
click at [378, 308] on pre "17:07:31 - VULNERABILITY_SCAN - Finished IaC Scanning" at bounding box center [602, 303] width 519 height 15
click at [868, 107] on icon "cross 2," at bounding box center [863, 108] width 12 height 12
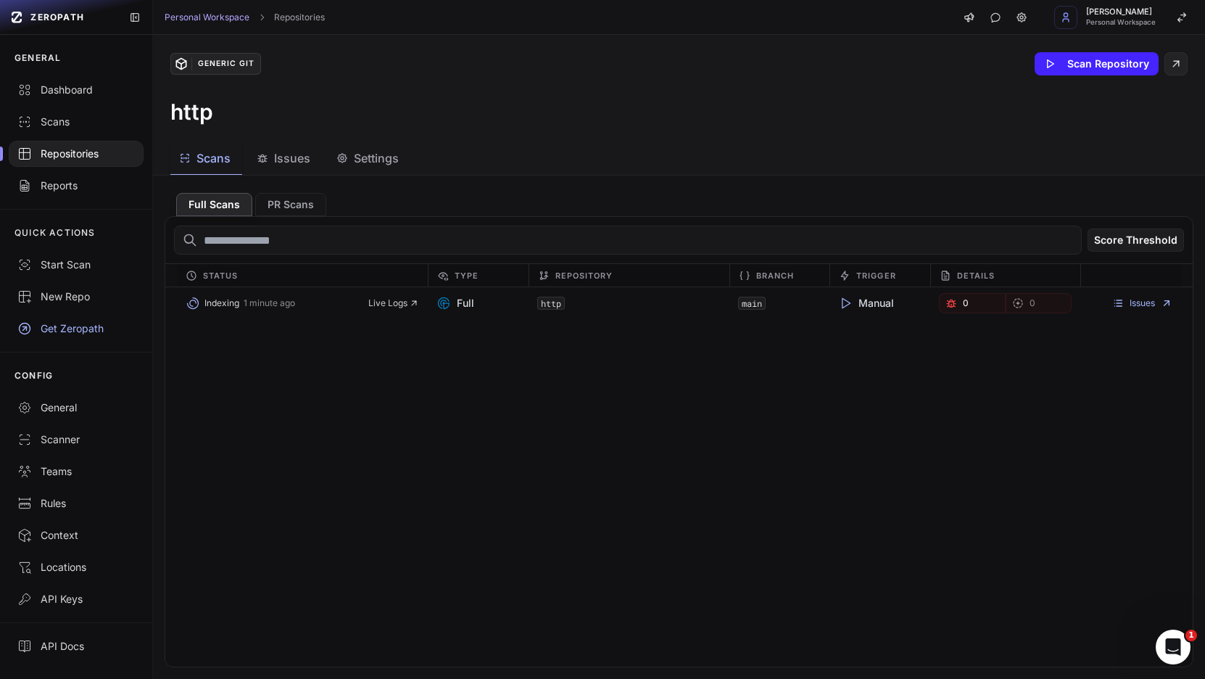
click at [364, 163] on span "Settings" at bounding box center [376, 157] width 45 height 17
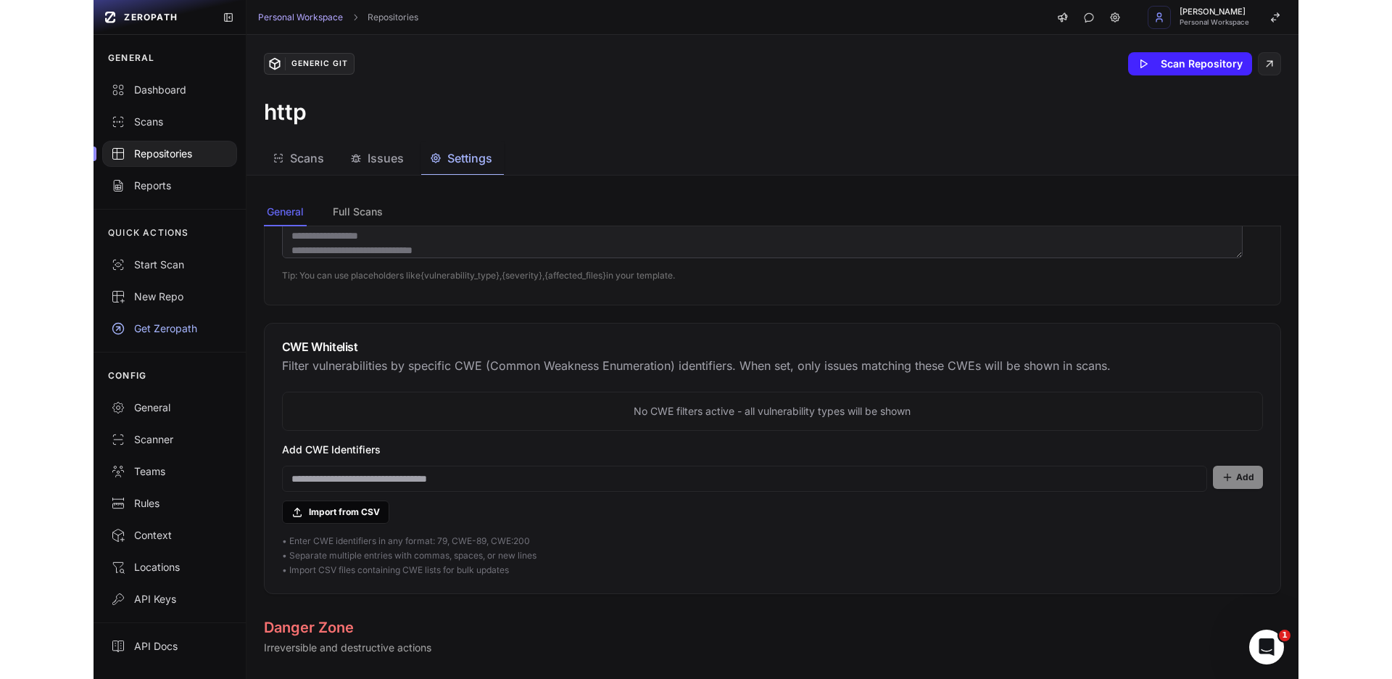
scroll to position [1045, 0]
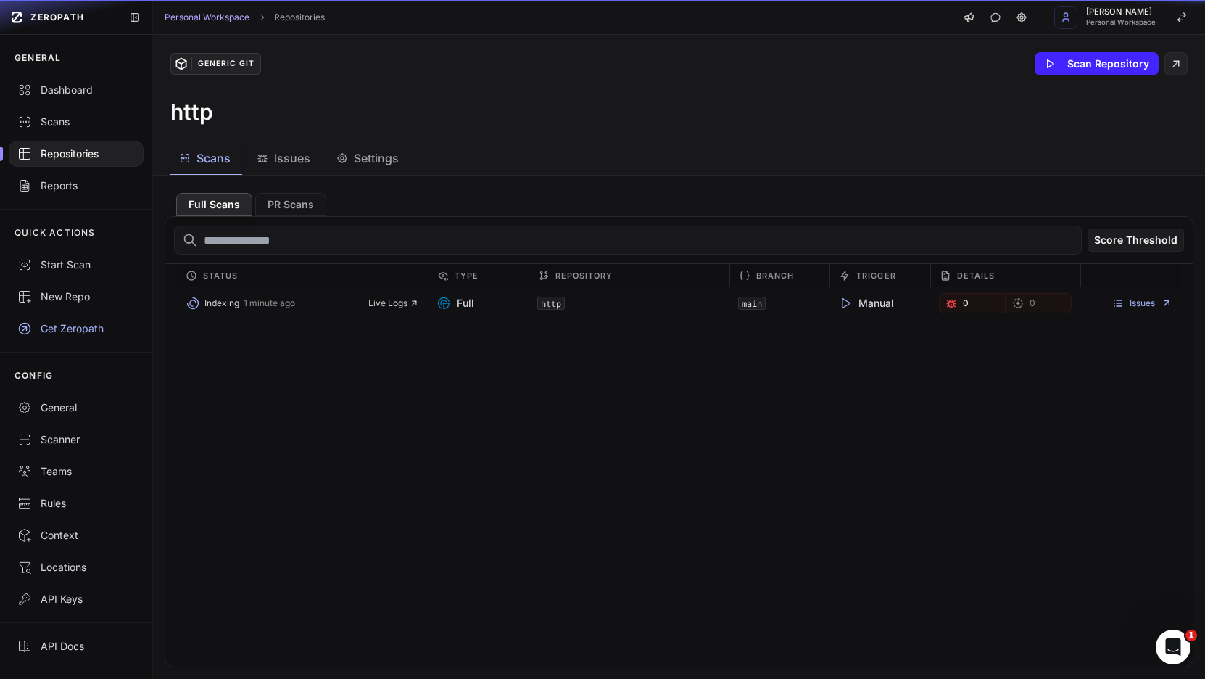
click at [217, 165] on span "Scans" at bounding box center [213, 157] width 34 height 17
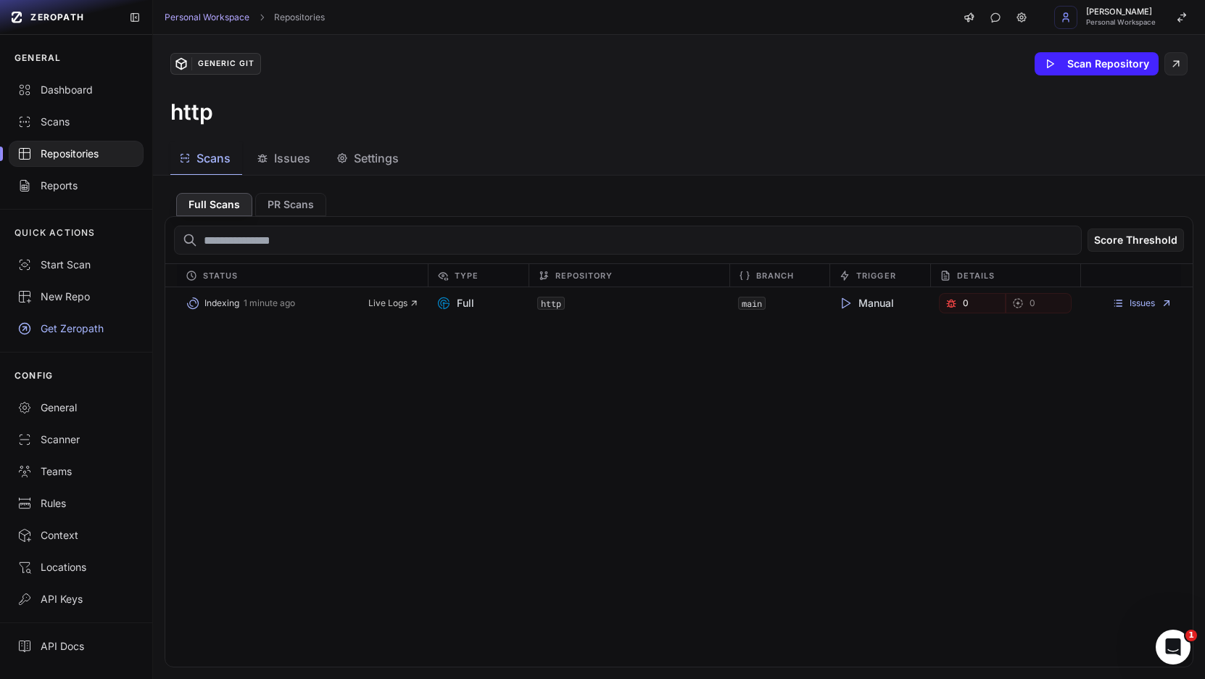
click at [410, 176] on div "Full Scans PR Scans Score Threshold Status Type Repository Branch Trigger Detai…" at bounding box center [679, 426] width 1052 height 503
click at [405, 167] on button "Settings" at bounding box center [369, 158] width 83 height 33
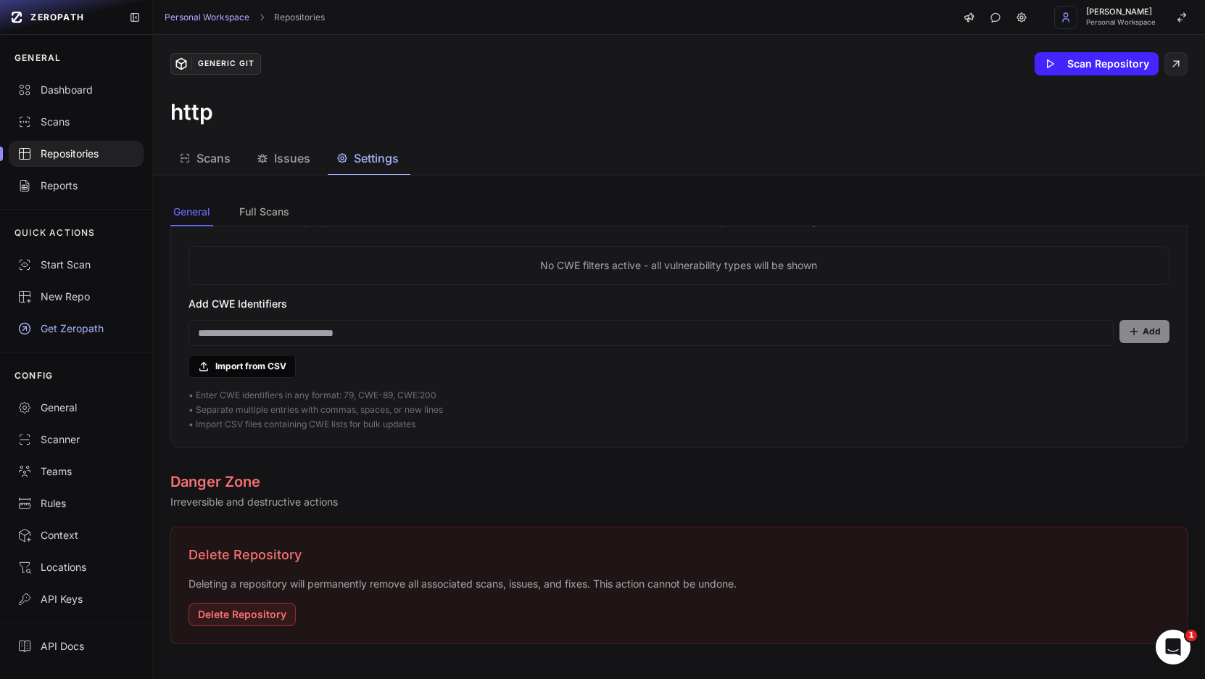
click at [230, 170] on button "Scans" at bounding box center [206, 158] width 72 height 33
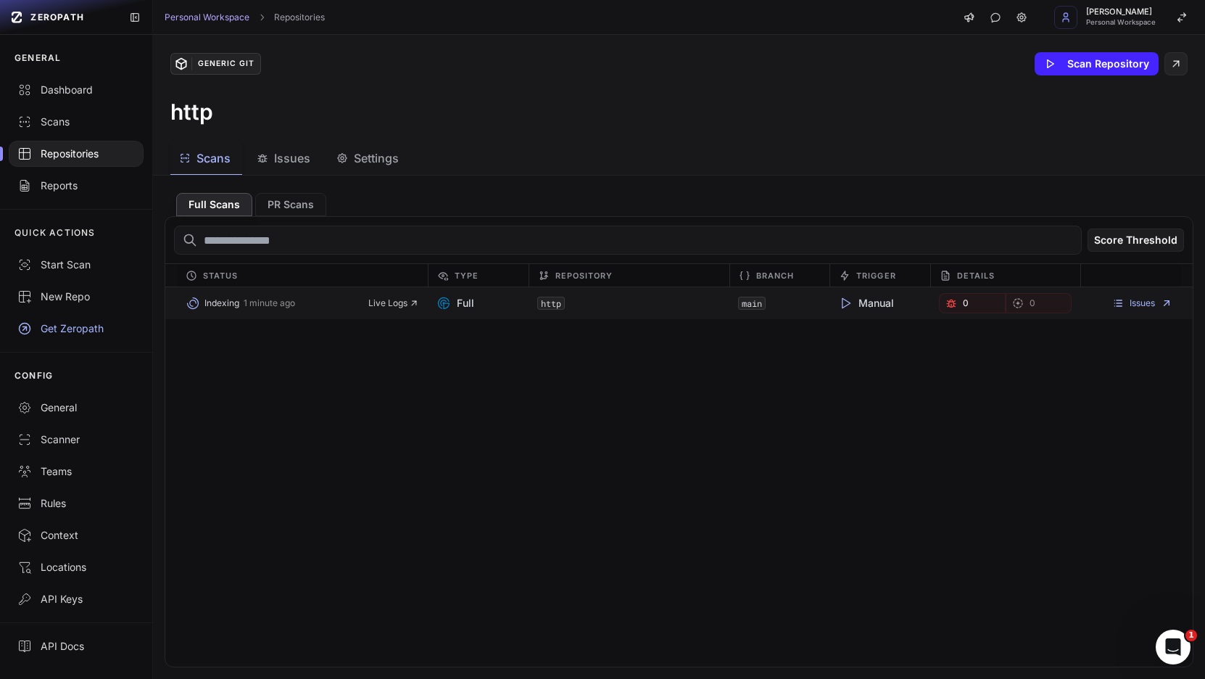
click at [747, 294] on div "main" at bounding box center [779, 303] width 101 height 20
click at [78, 186] on div "Reports" at bounding box center [75, 185] width 117 height 14
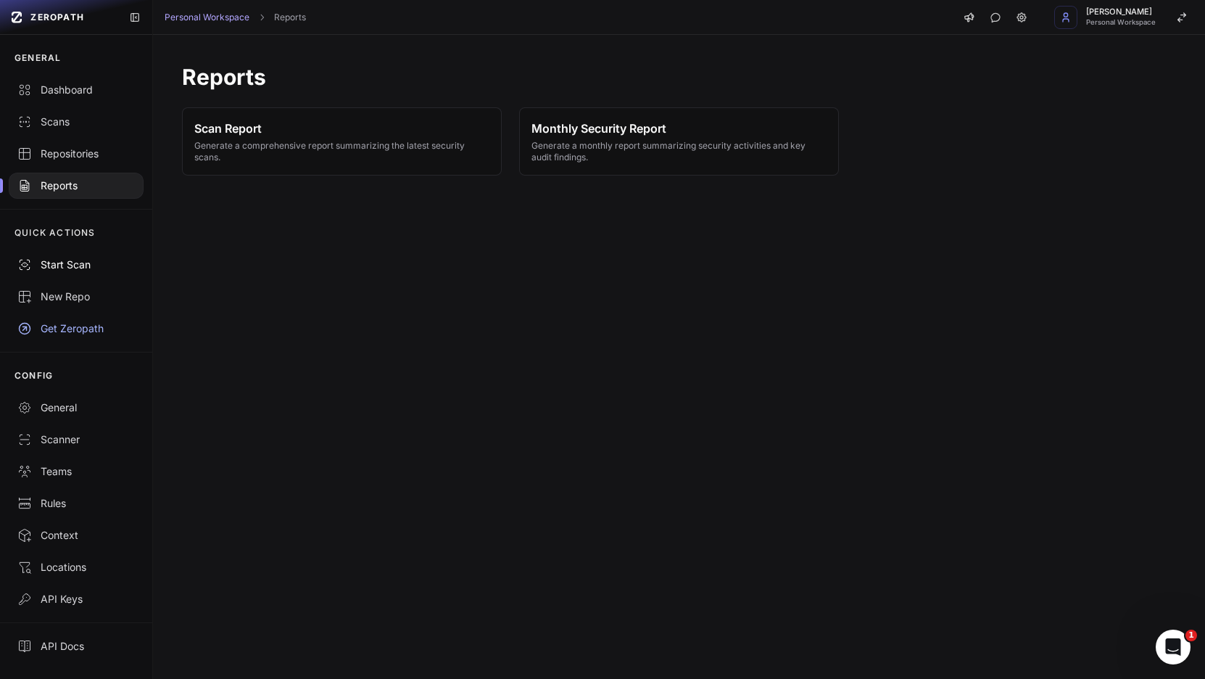
click at [99, 250] on button "Start Scan" at bounding box center [76, 265] width 152 height 32
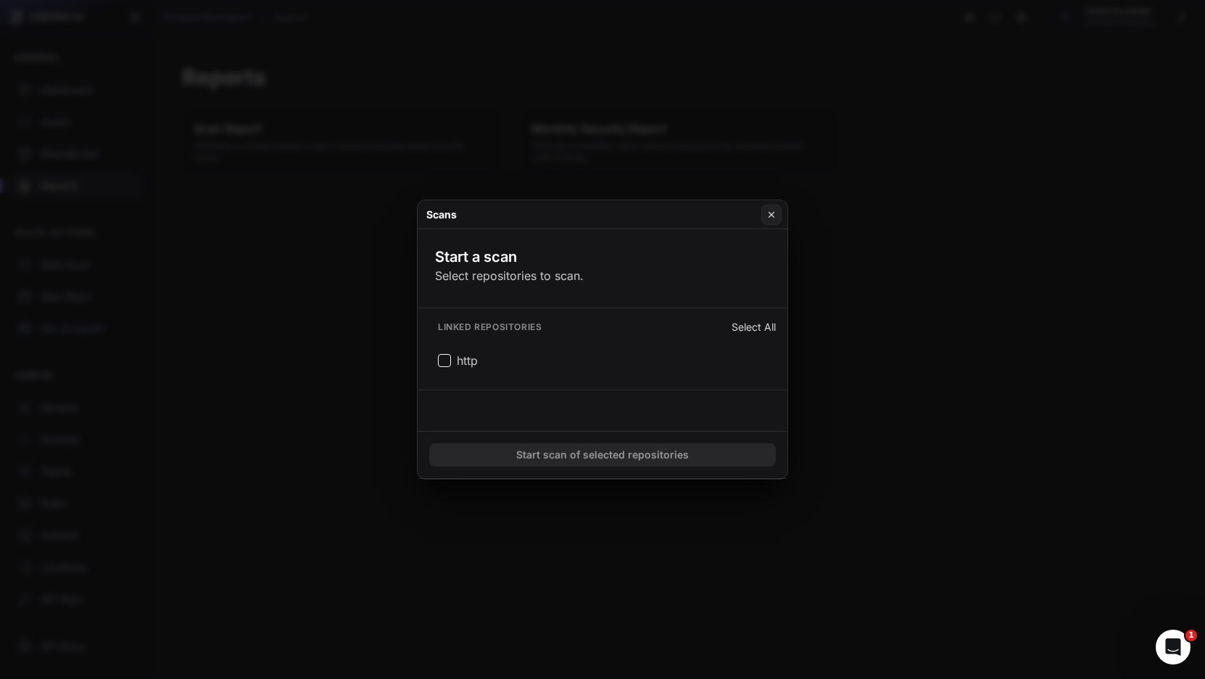
click at [760, 211] on div "Scans" at bounding box center [603, 214] width 370 height 29
click at [763, 213] on button at bounding box center [771, 214] width 20 height 20
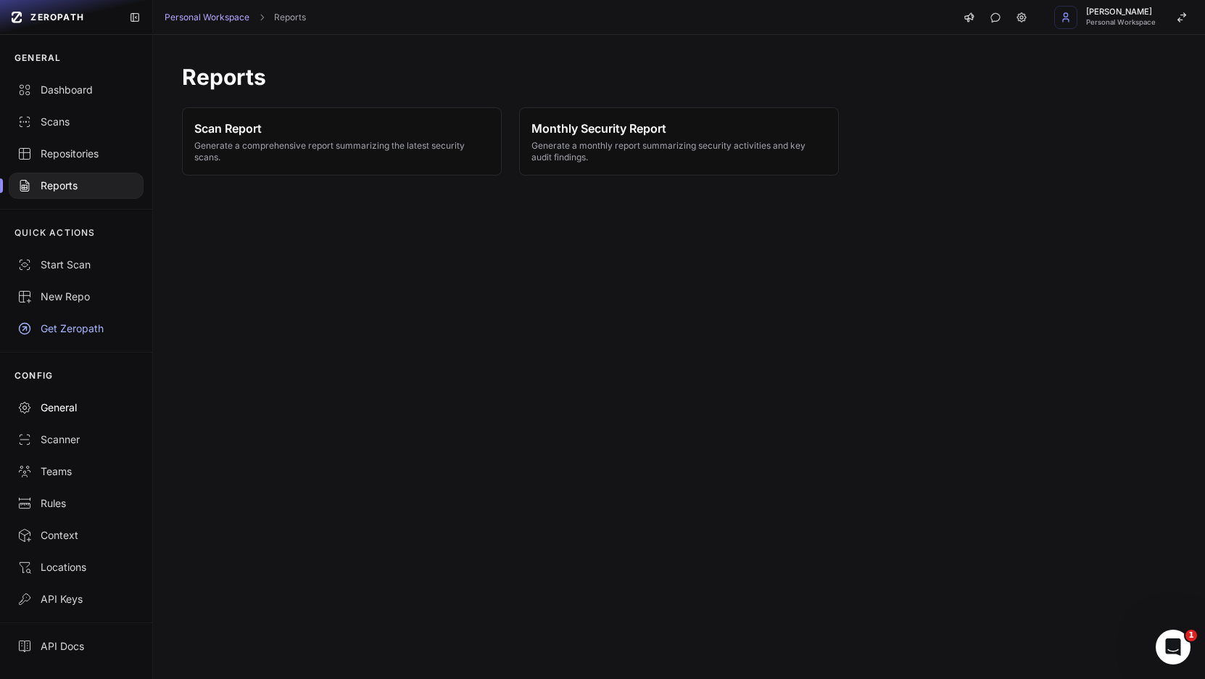
click at [86, 413] on div "General" at bounding box center [75, 407] width 117 height 14
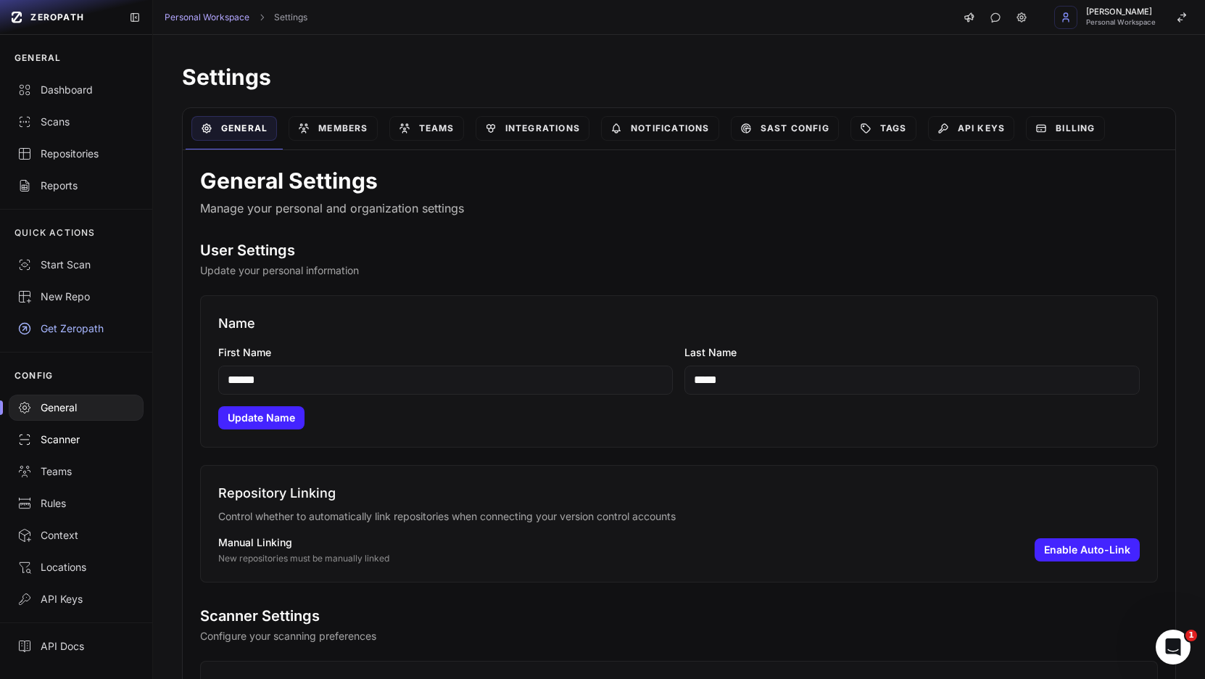
click at [86, 429] on link "Scanner" at bounding box center [76, 439] width 152 height 32
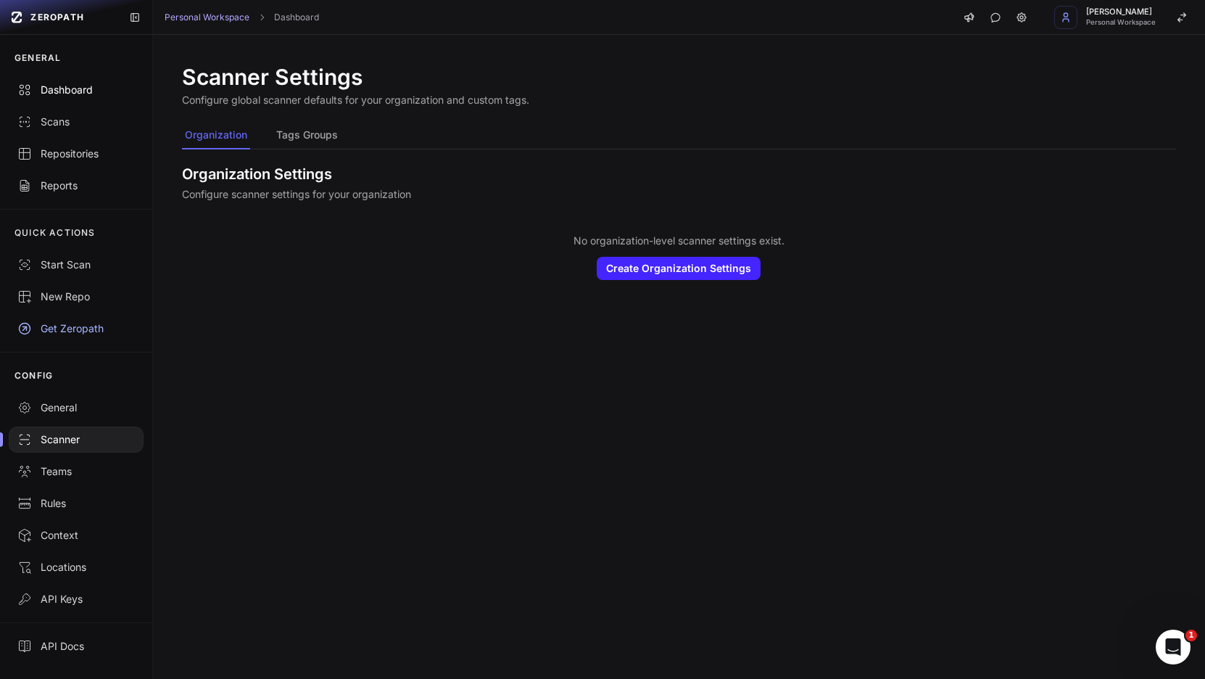
click at [83, 90] on div "Dashboard" at bounding box center [75, 90] width 117 height 14
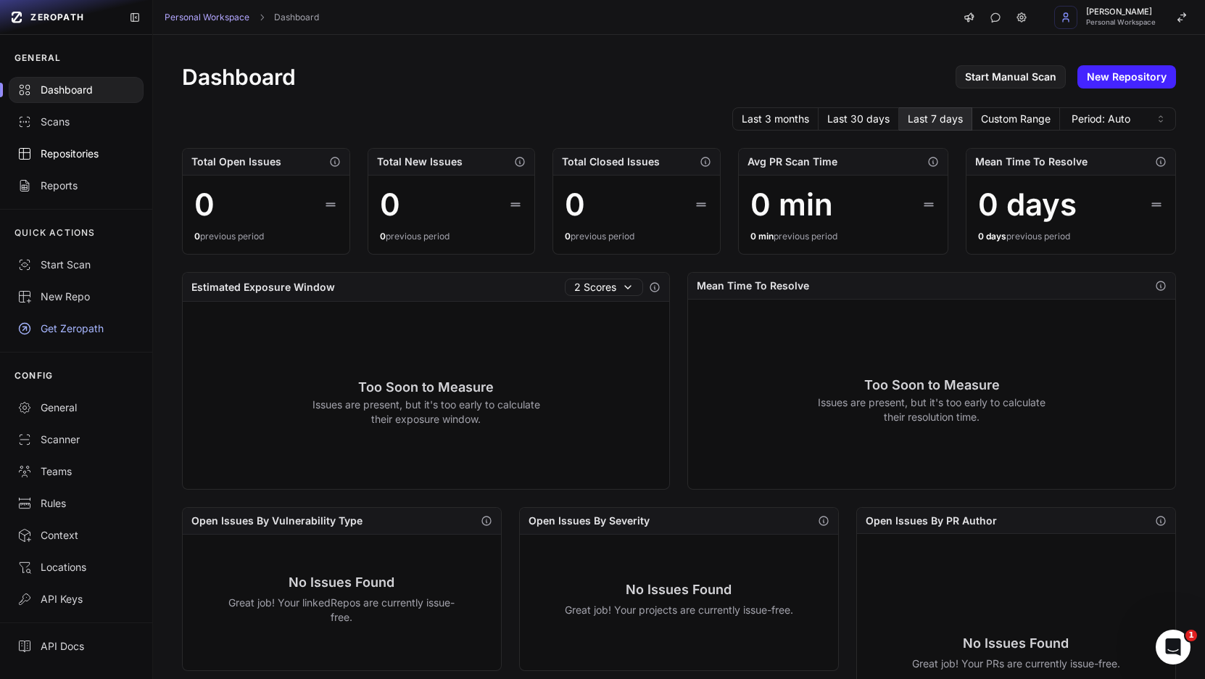
click at [99, 154] on div "Repositories" at bounding box center [75, 153] width 117 height 14
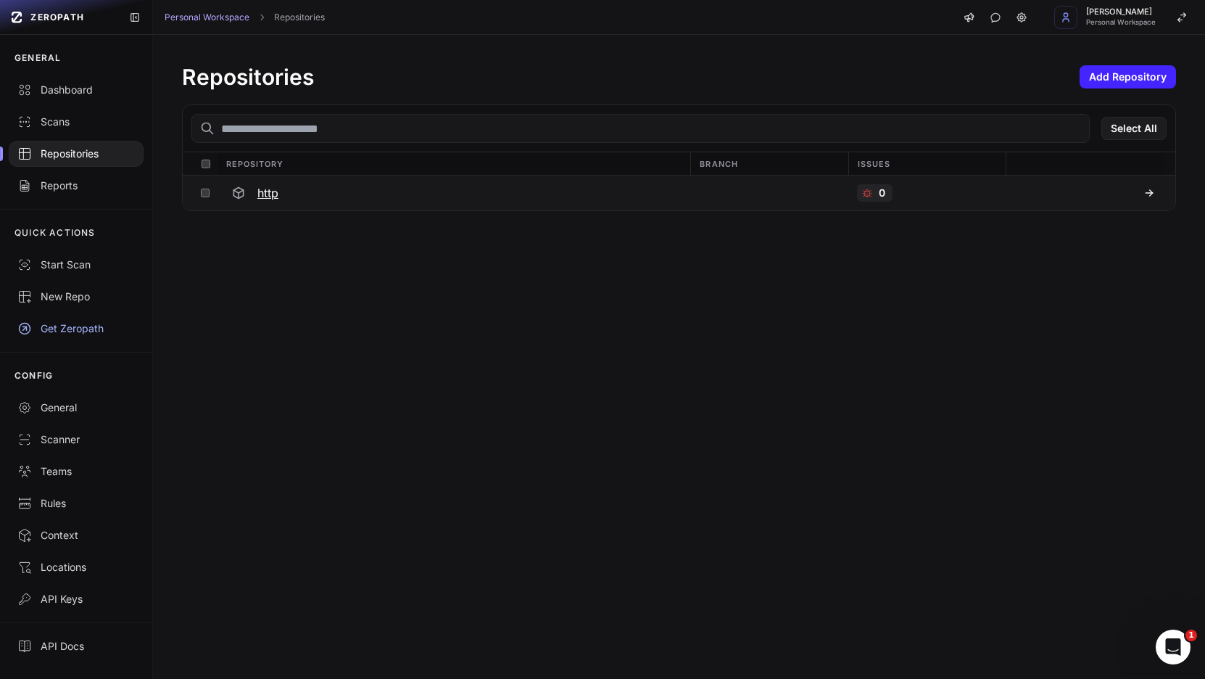
click at [247, 184] on div at bounding box center [238, 193] width 26 height 26
